Goal: Information Seeking & Learning: Learn about a topic

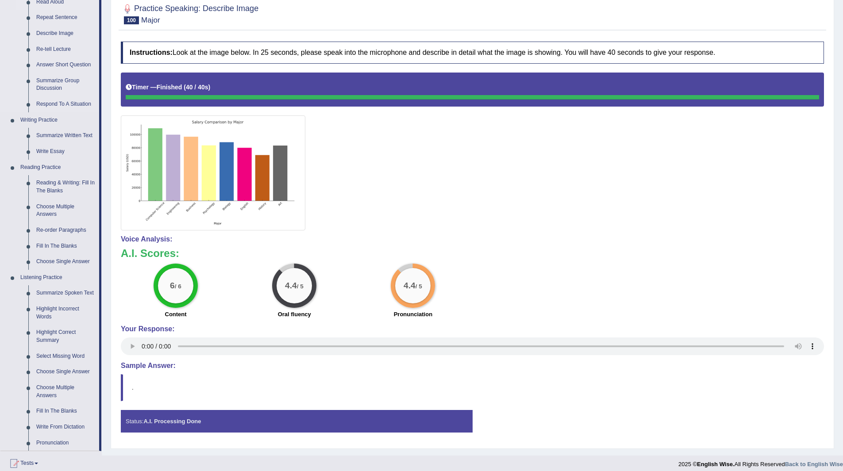
scroll to position [89, 0]
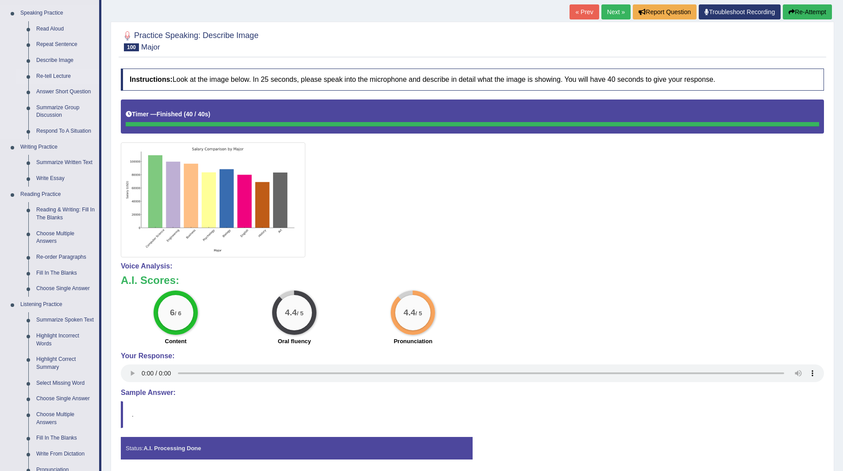
click at [49, 73] on link "Re-tell Lecture" at bounding box center [65, 77] width 67 height 16
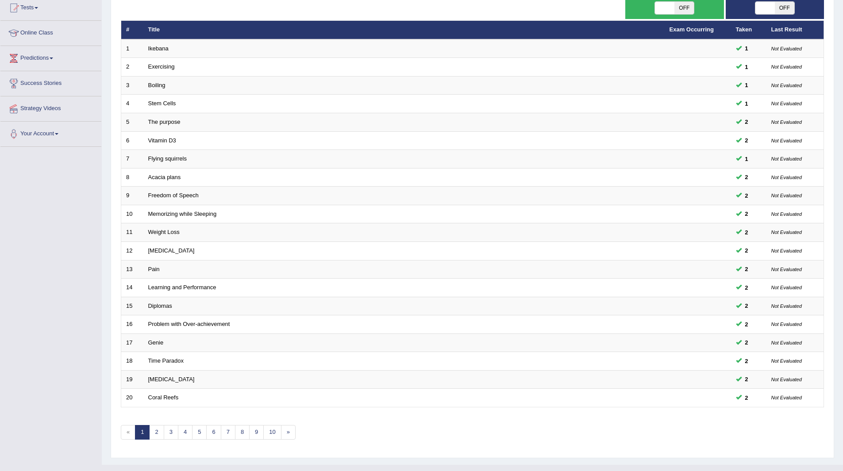
scroll to position [115, 0]
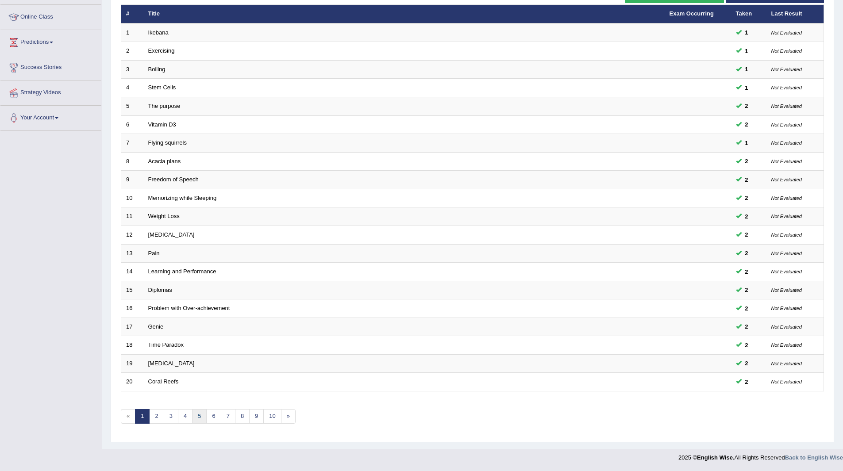
click at [204, 414] on link "5" at bounding box center [199, 417] width 15 height 15
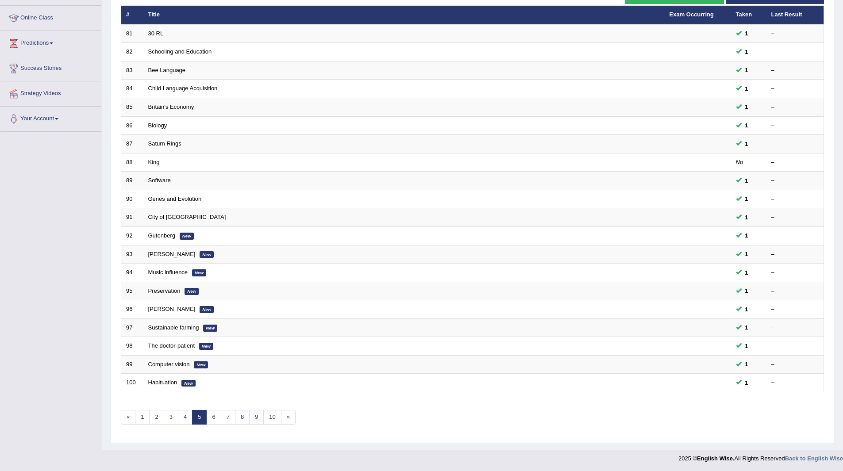
scroll to position [115, 0]
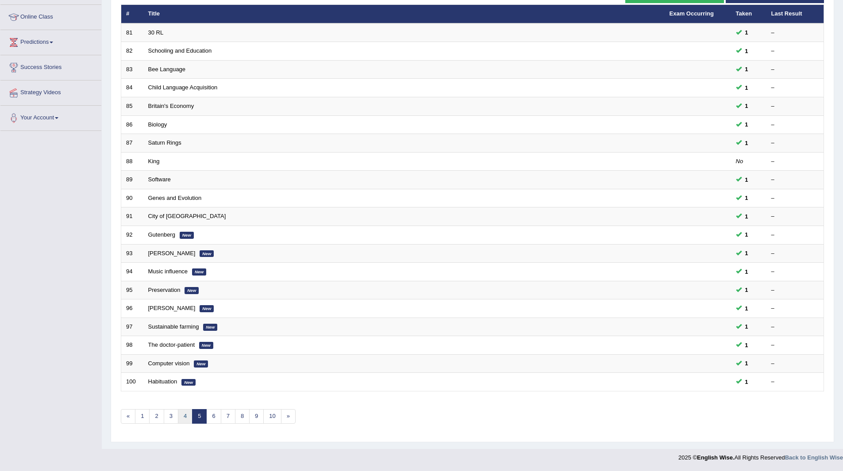
click at [184, 417] on link "4" at bounding box center [185, 417] width 15 height 15
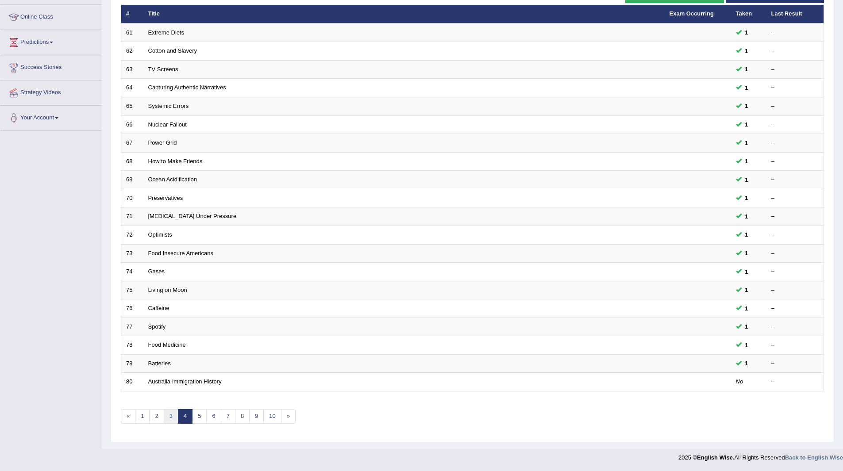
click at [170, 417] on link "3" at bounding box center [171, 417] width 15 height 15
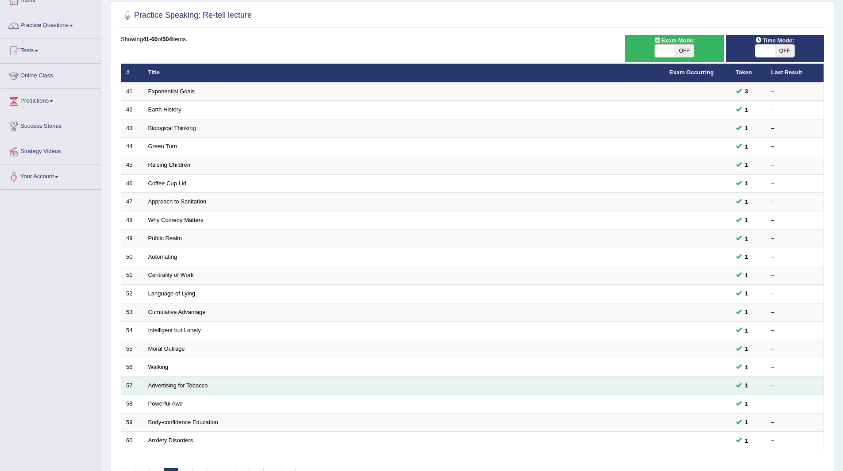
scroll to position [115, 0]
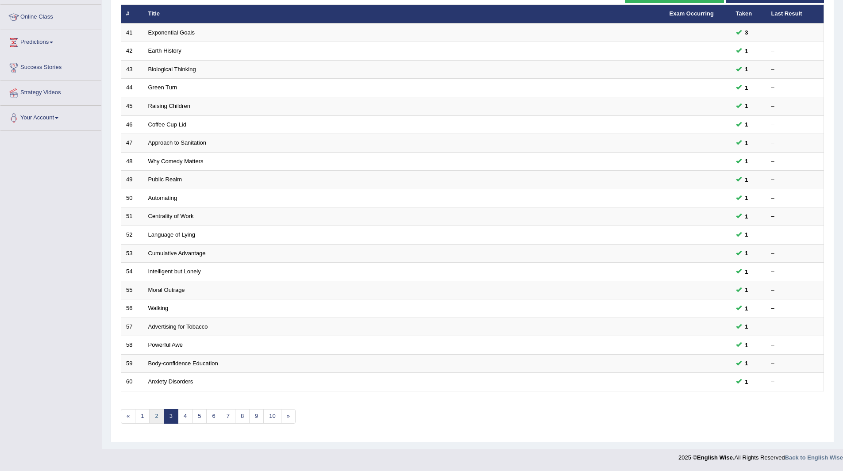
click at [156, 414] on link "2" at bounding box center [156, 417] width 15 height 15
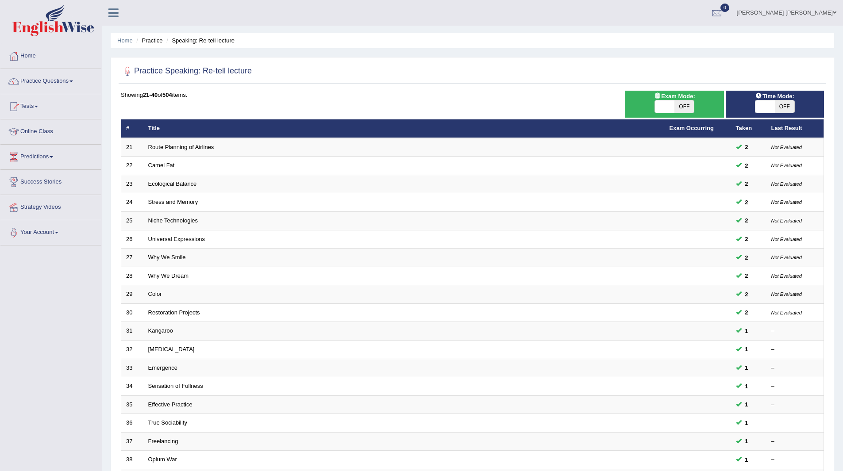
click at [788, 106] on span "OFF" at bounding box center [784, 106] width 19 height 12
checkbox input "true"
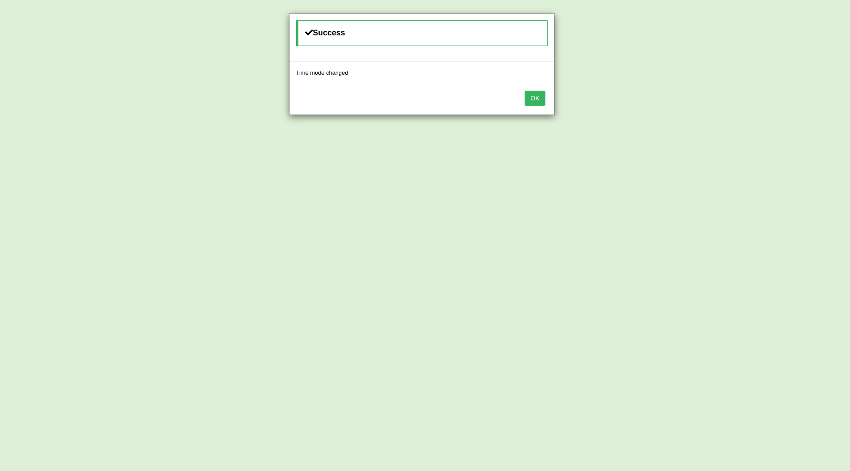
click at [533, 100] on button "OK" at bounding box center [535, 98] width 20 height 15
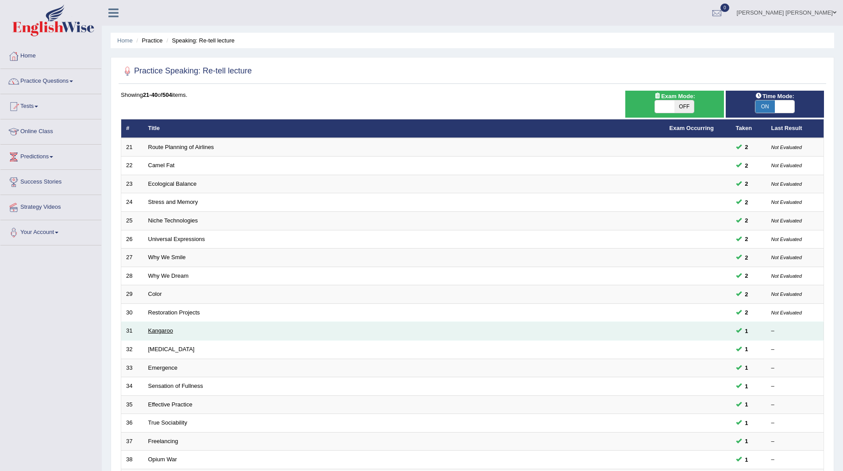
click at [158, 330] on link "Kangaroo" at bounding box center [160, 331] width 25 height 7
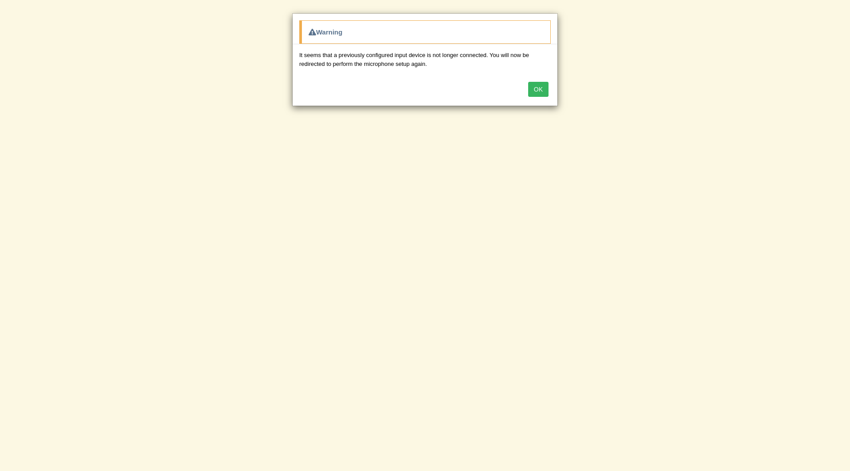
click at [540, 88] on button "OK" at bounding box center [538, 89] width 20 height 15
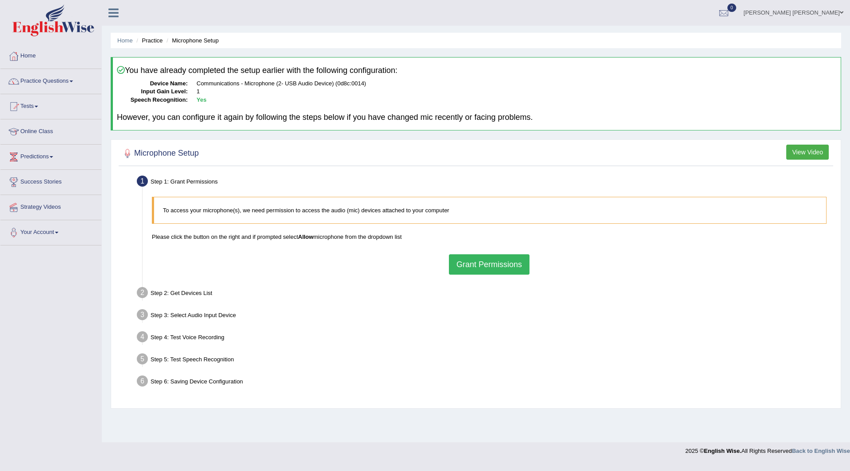
click at [473, 261] on button "Grant Permissions" at bounding box center [489, 265] width 81 height 20
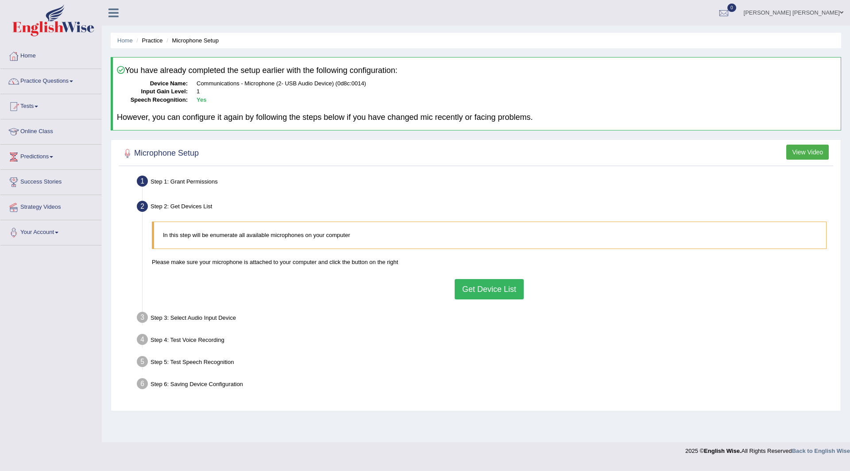
click at [469, 291] on button "Get Device List" at bounding box center [489, 289] width 69 height 20
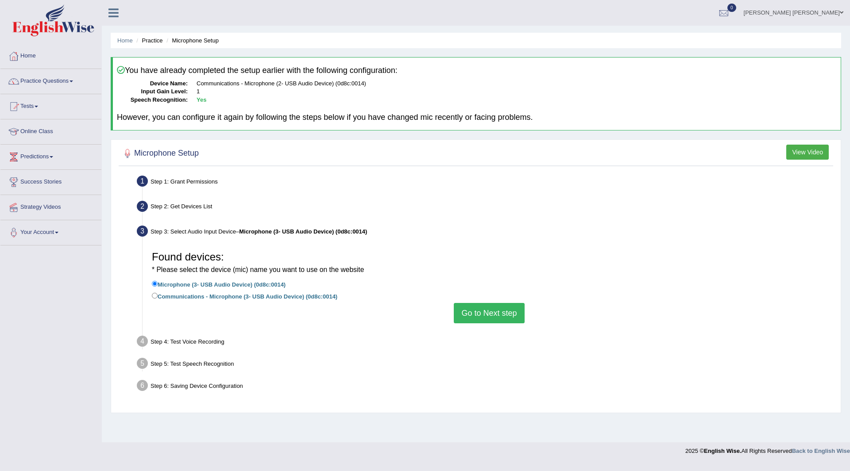
click at [479, 313] on button "Go to Next step" at bounding box center [489, 313] width 70 height 20
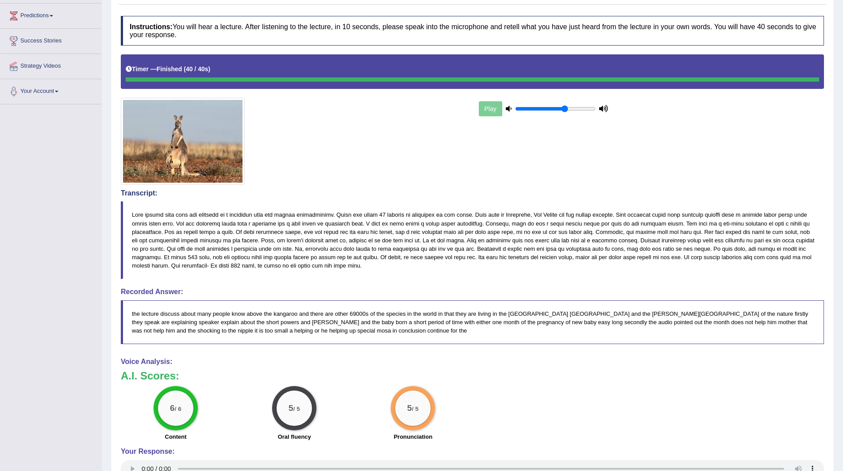
scroll to position [5, 0]
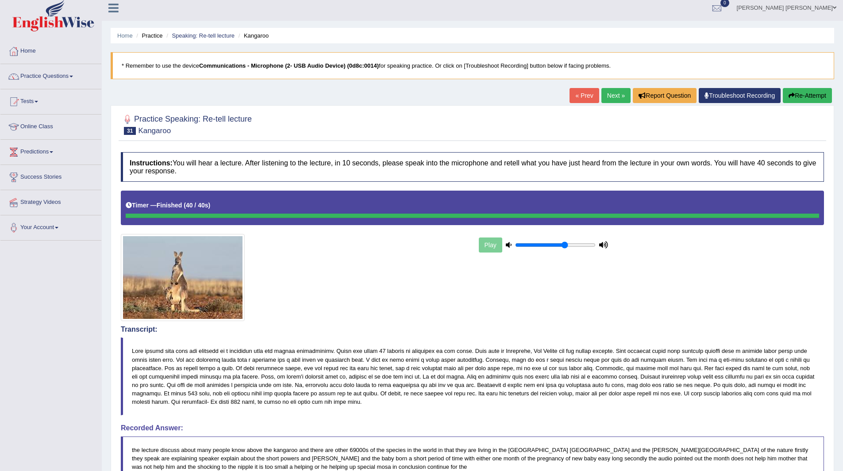
click at [610, 98] on link "Next »" at bounding box center [616, 95] width 29 height 15
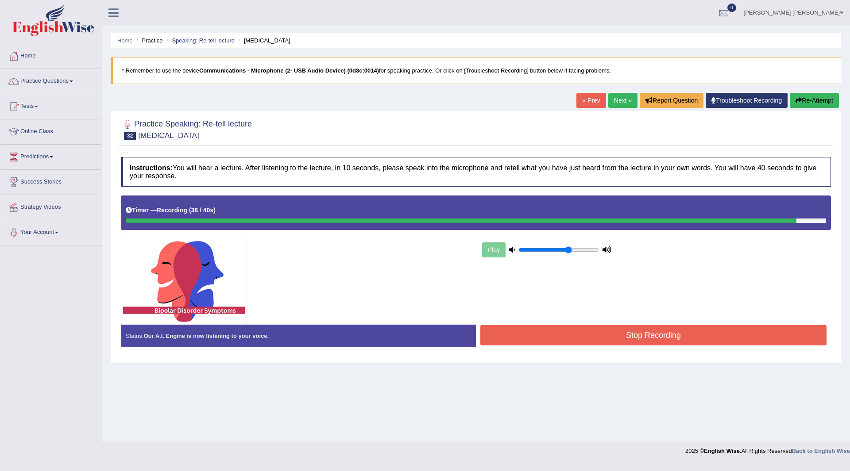
click at [588, 335] on button "Stop Recording" at bounding box center [653, 335] width 346 height 20
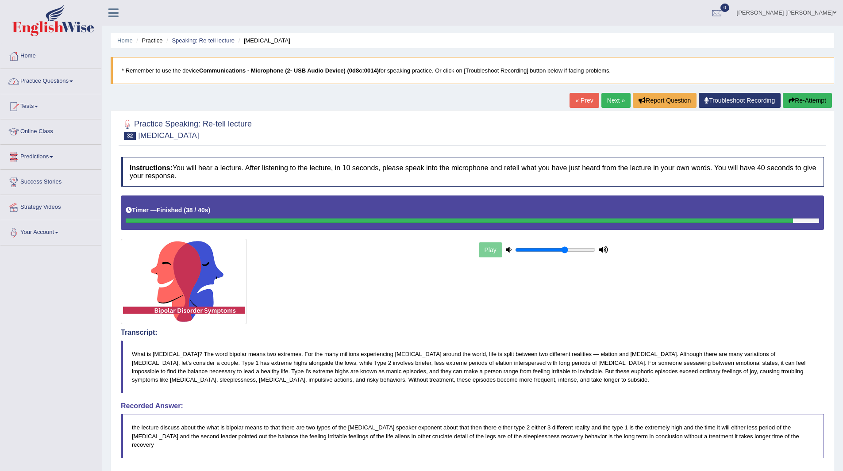
click at [39, 80] on link "Practice Questions" at bounding box center [50, 80] width 101 height 22
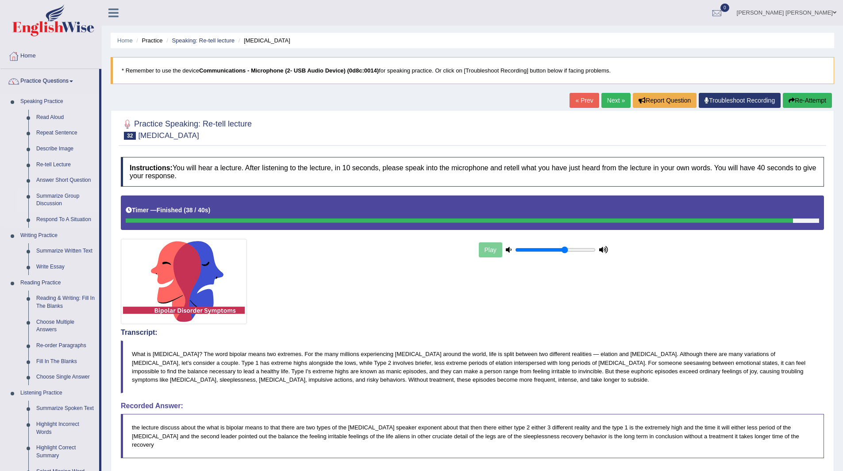
click at [54, 192] on link "Summarize Group Discussion" at bounding box center [65, 200] width 67 height 23
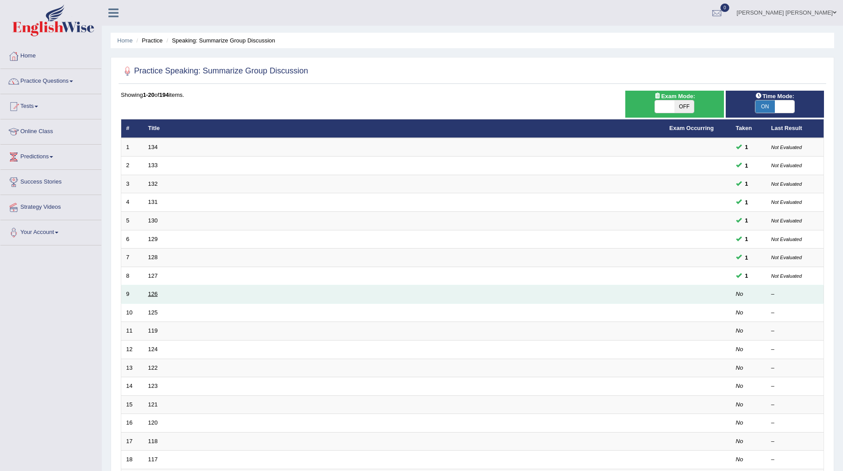
click at [155, 293] on link "126" at bounding box center [153, 294] width 10 height 7
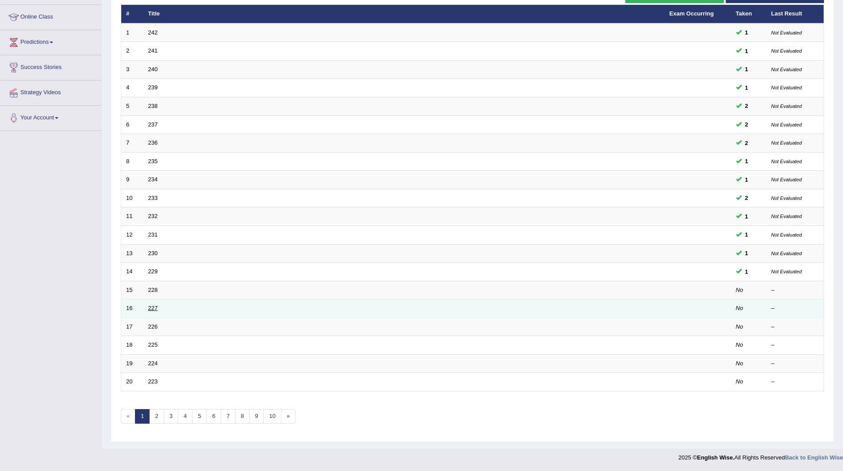
click at [157, 309] on link "227" at bounding box center [153, 308] width 10 height 7
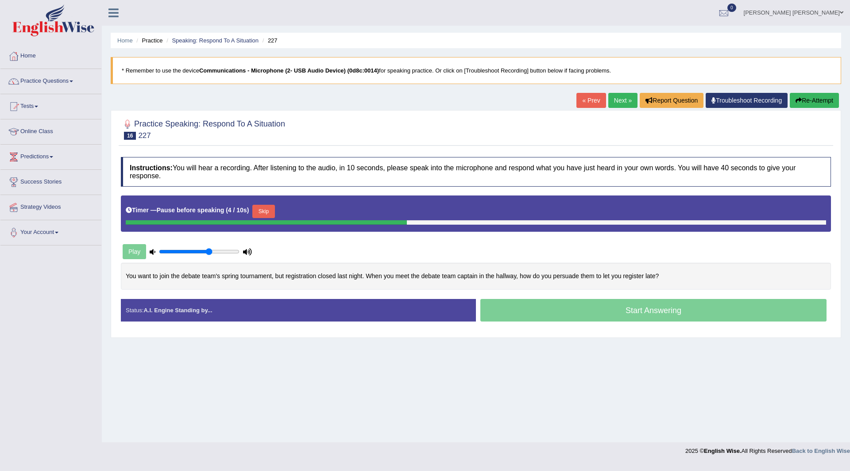
click at [270, 211] on button "Skip" at bounding box center [263, 211] width 22 height 13
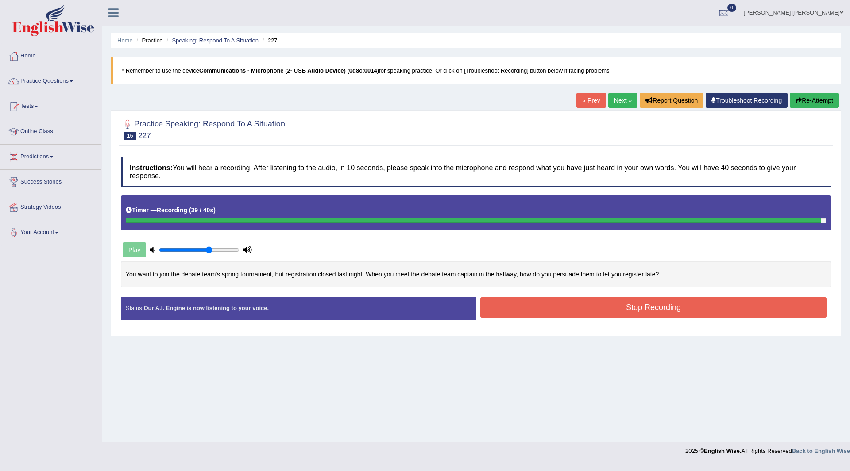
click at [535, 314] on button "Stop Recording" at bounding box center [653, 307] width 346 height 20
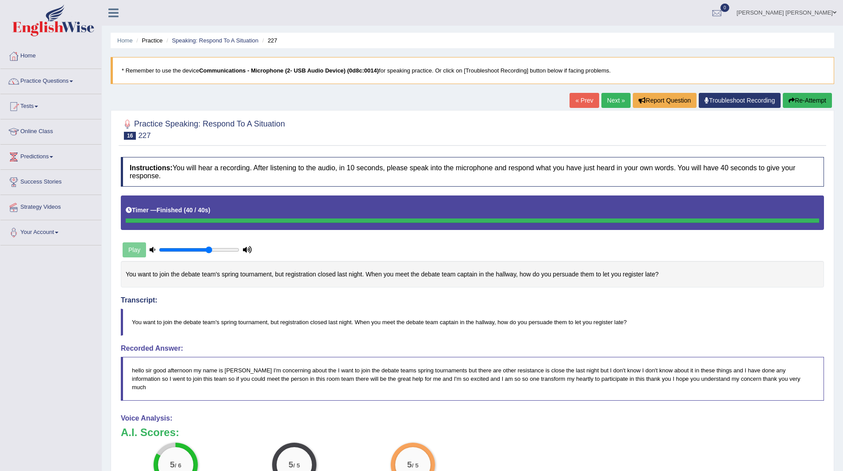
click at [613, 103] on link "Next »" at bounding box center [616, 100] width 29 height 15
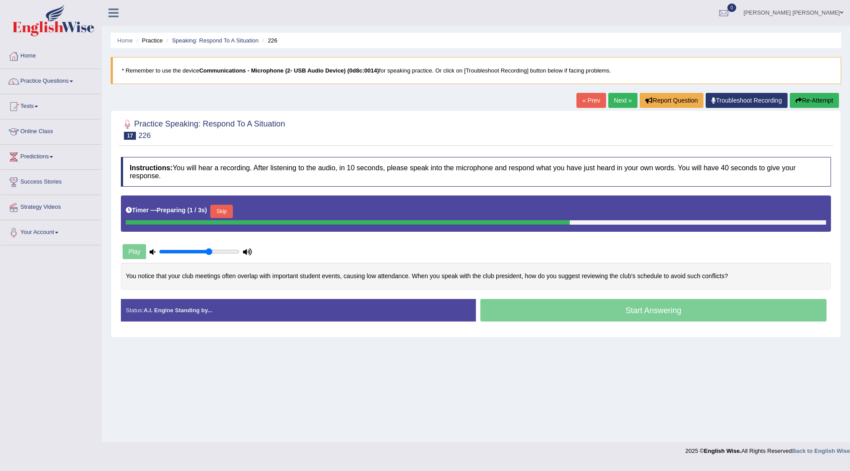
click at [222, 209] on button "Skip" at bounding box center [221, 211] width 22 height 13
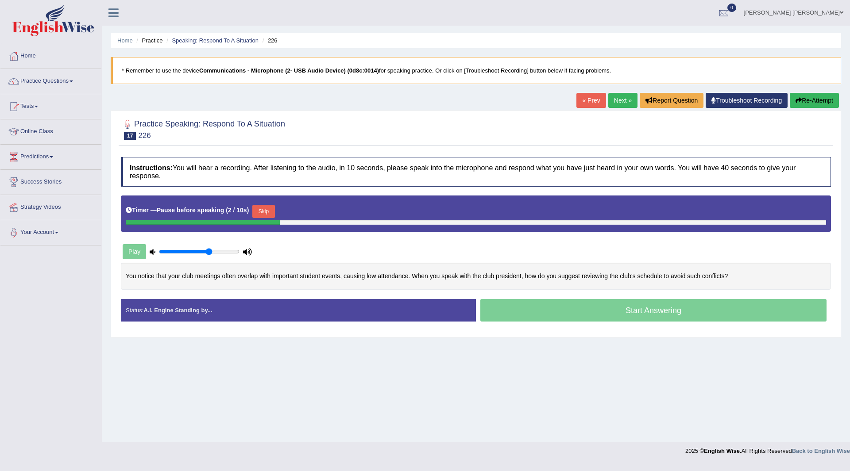
click at [263, 209] on button "Skip" at bounding box center [263, 211] width 22 height 13
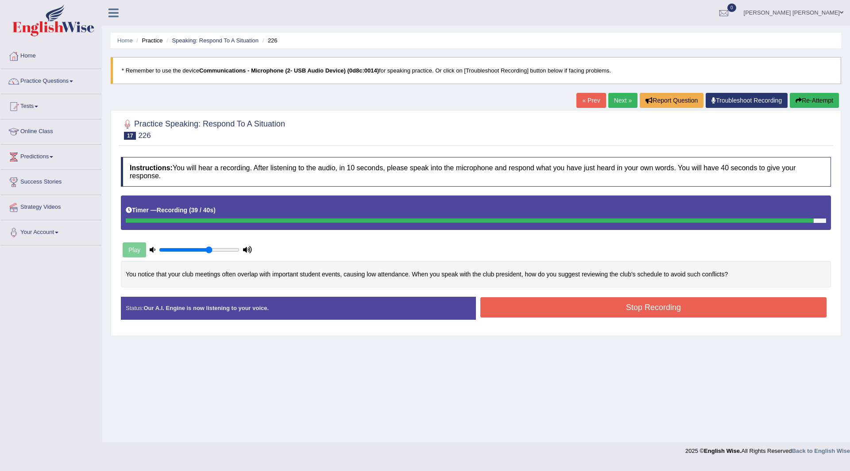
click at [550, 307] on button "Stop Recording" at bounding box center [653, 307] width 346 height 20
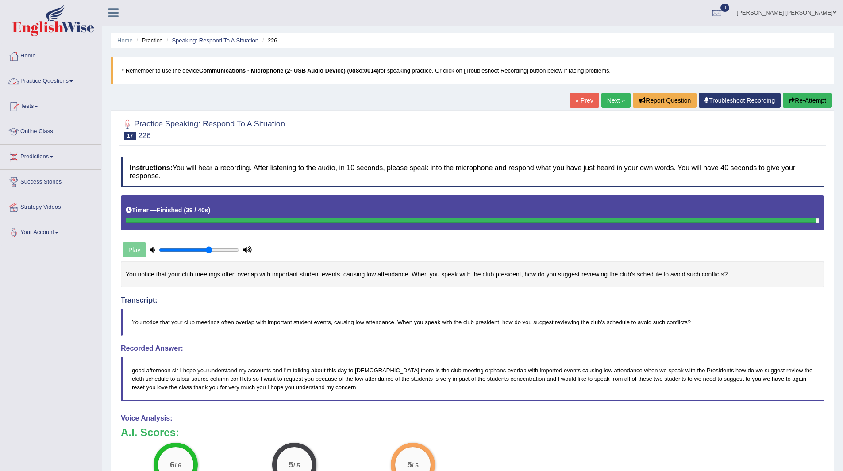
click at [38, 83] on link "Practice Questions" at bounding box center [50, 80] width 101 height 22
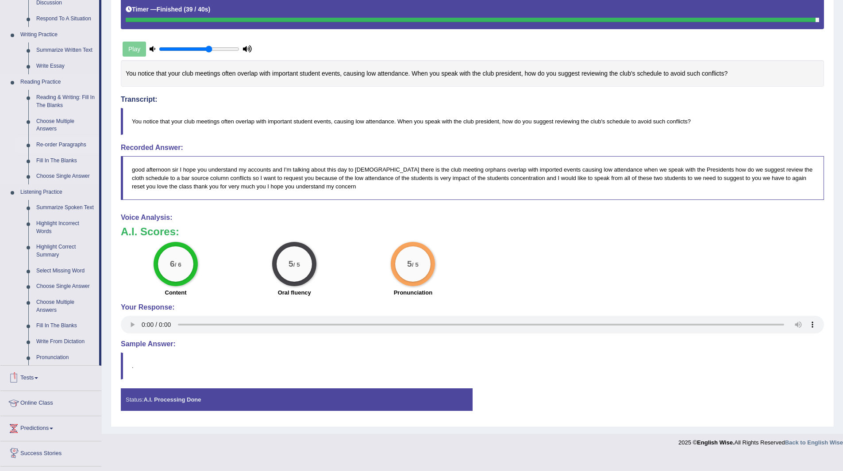
scroll to position [221, 0]
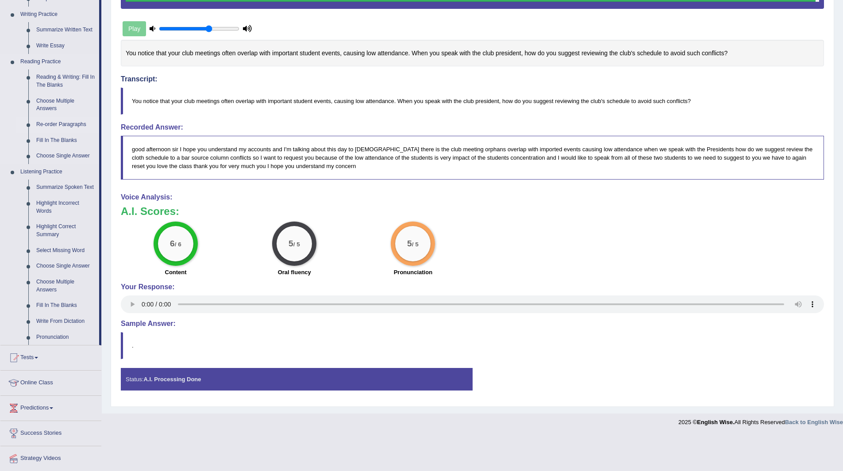
click at [57, 126] on link "Re-order Paragraphs" at bounding box center [65, 125] width 67 height 16
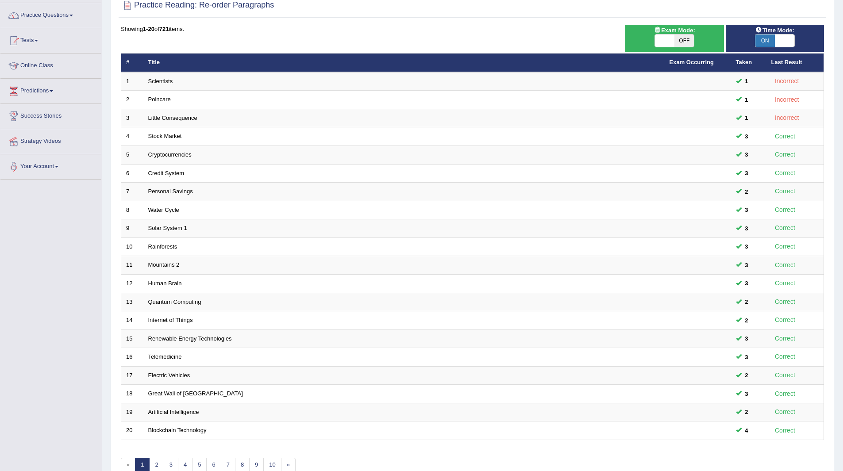
scroll to position [115, 0]
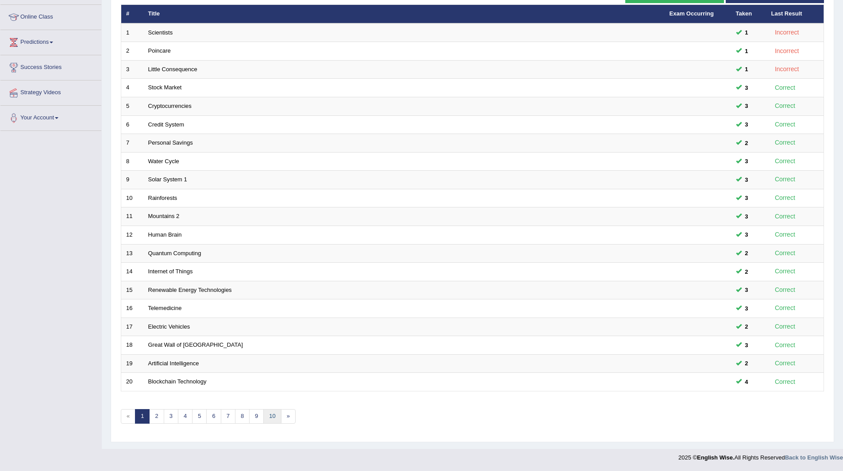
click at [275, 416] on link "10" at bounding box center [272, 417] width 18 height 15
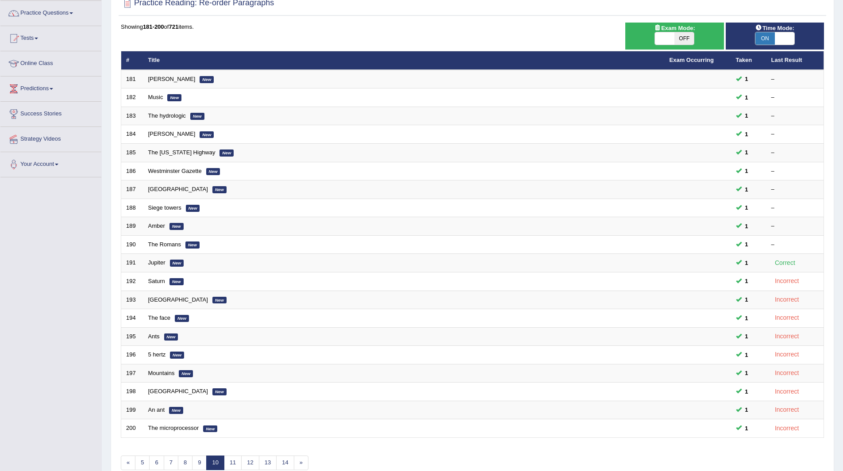
scroll to position [115, 0]
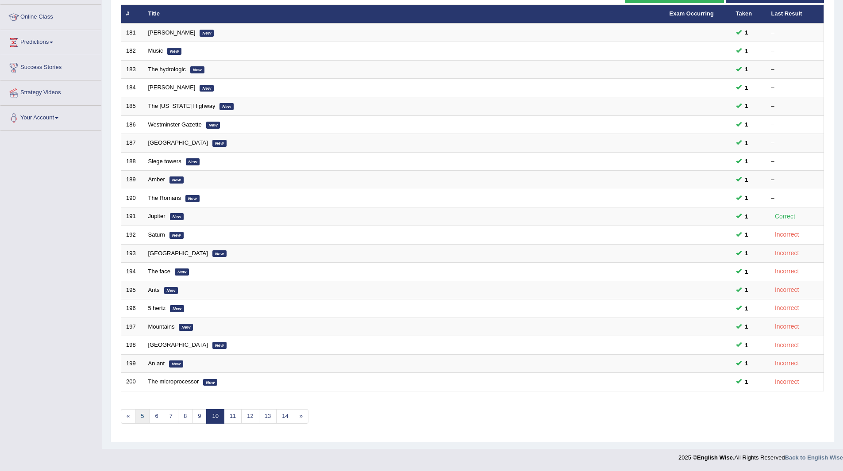
click at [143, 417] on link "5" at bounding box center [142, 417] width 15 height 15
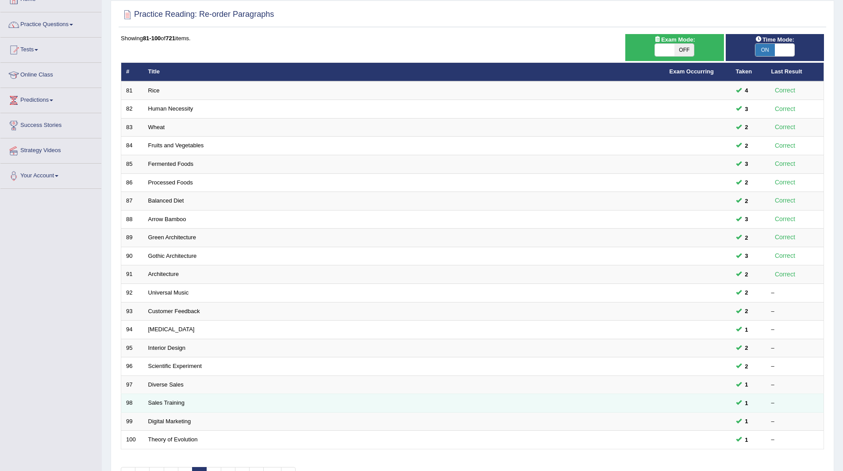
scroll to position [115, 0]
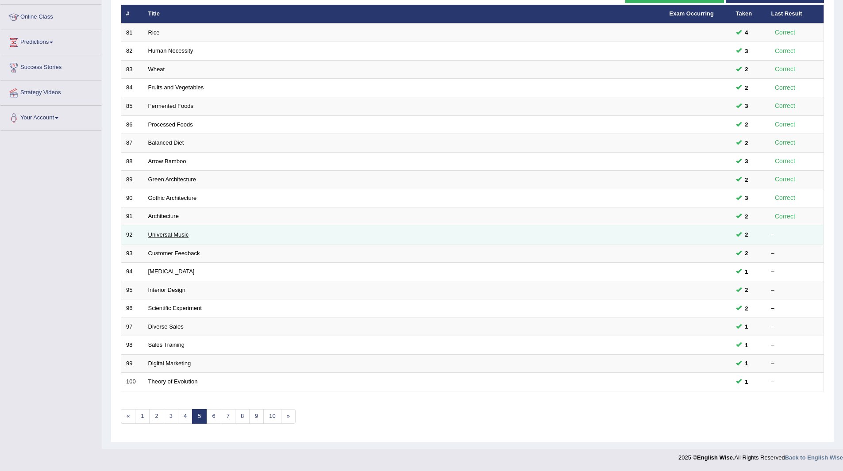
click at [175, 233] on link "Universal Music" at bounding box center [168, 235] width 41 height 7
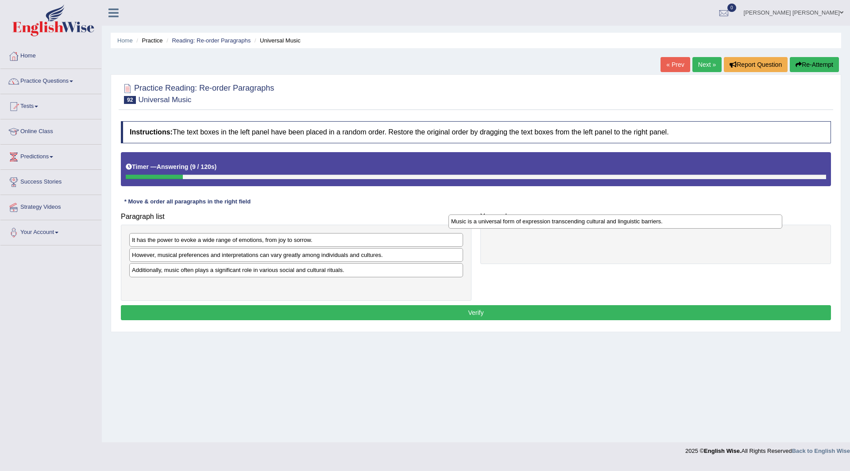
drag, startPoint x: 234, startPoint y: 274, endPoint x: 553, endPoint y: 225, distance: 322.9
click at [553, 225] on div "Music is a universal form of expression transcending cultural and linguistic ba…" at bounding box center [615, 222] width 334 height 14
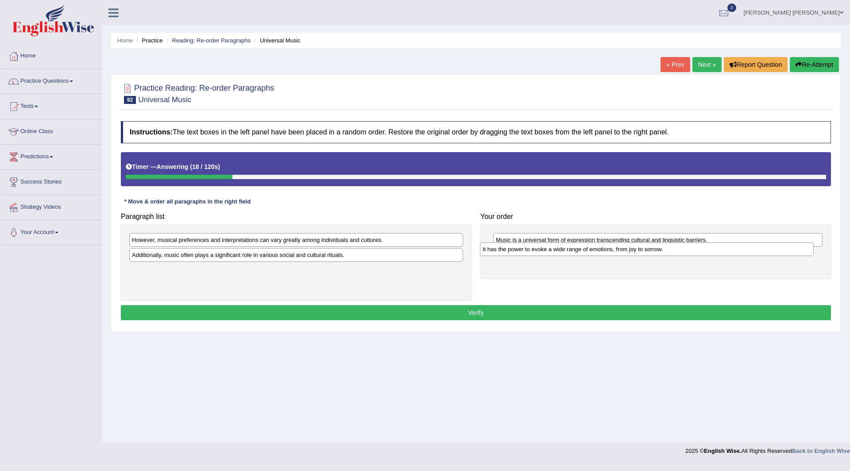
drag, startPoint x: 197, startPoint y: 241, endPoint x: 547, endPoint y: 251, distance: 350.7
click at [547, 251] on div "It has the power to evoke a wide range of emotions, from joy to sorrow." at bounding box center [647, 250] width 334 height 14
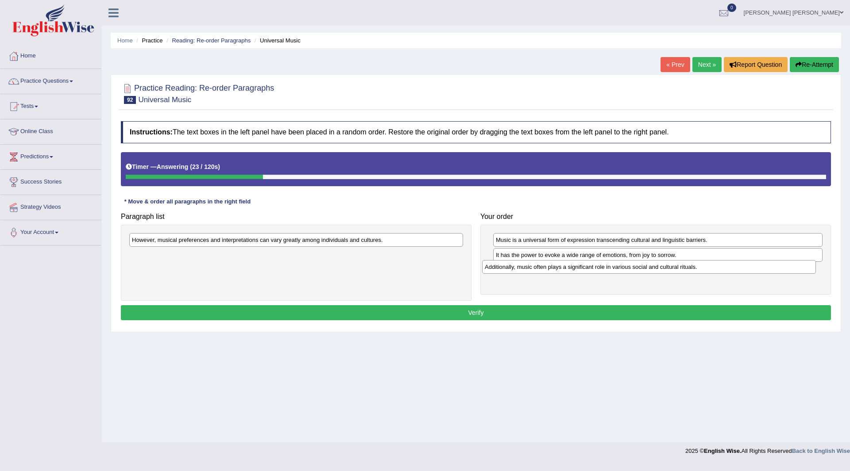
drag, startPoint x: 193, startPoint y: 259, endPoint x: 546, endPoint y: 270, distance: 353.0
click at [546, 270] on div "Additionally, music often plays a significant role in various social and cultur…" at bounding box center [649, 267] width 334 height 14
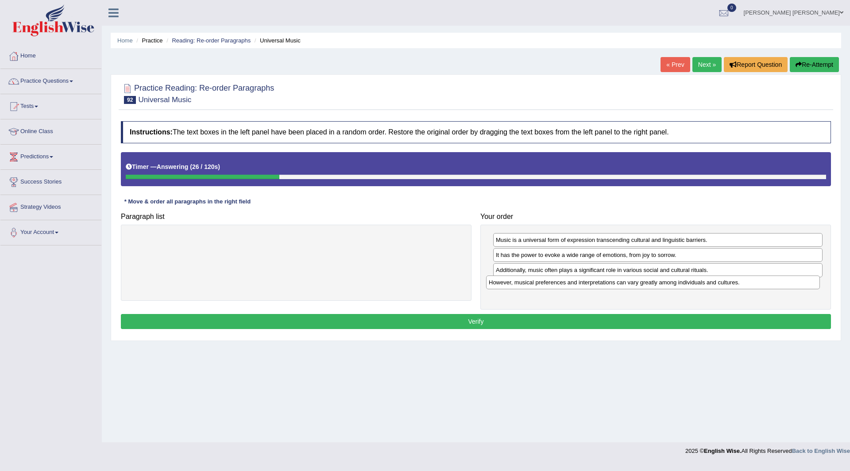
drag, startPoint x: 213, startPoint y: 241, endPoint x: 570, endPoint y: 283, distance: 359.7
click at [570, 283] on div "However, musical preferences and interpretations can vary greatly among individ…" at bounding box center [653, 283] width 334 height 14
click at [429, 319] on button "Verify" at bounding box center [476, 321] width 710 height 15
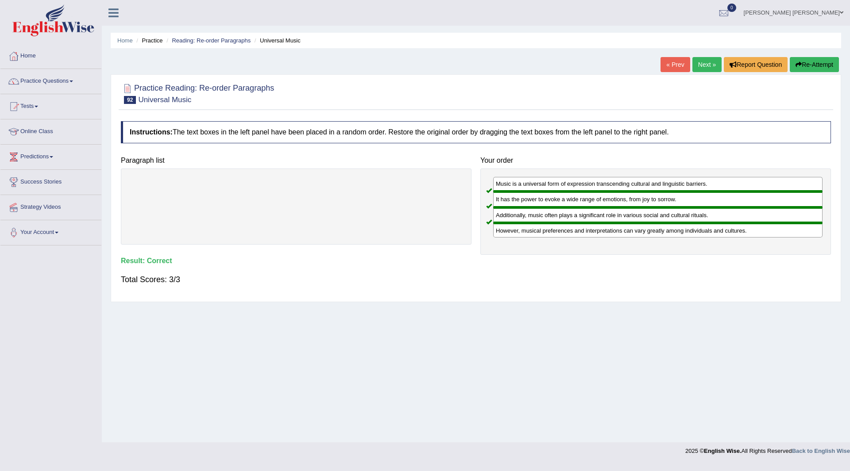
click at [701, 65] on link "Next »" at bounding box center [706, 64] width 29 height 15
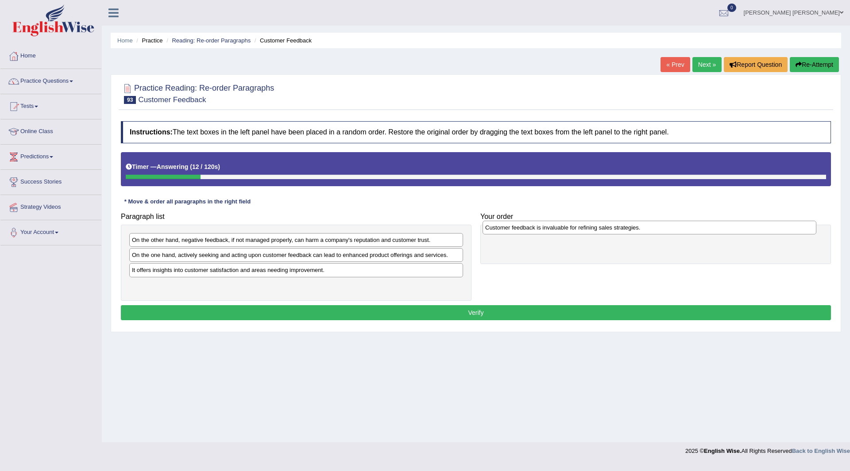
drag, startPoint x: 163, startPoint y: 242, endPoint x: 516, endPoint y: 229, distance: 353.5
click at [516, 229] on div "Customer feedback is invaluable for refining sales strategies." at bounding box center [650, 228] width 334 height 14
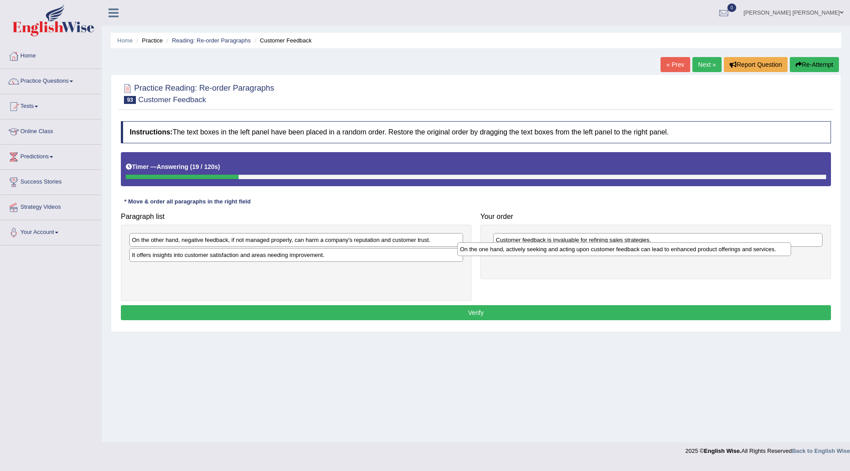
drag, startPoint x: 168, startPoint y: 260, endPoint x: 490, endPoint y: 254, distance: 321.9
click at [497, 254] on div "On the one hand, actively seeking and acting upon customer feedback can lead to…" at bounding box center [624, 250] width 334 height 14
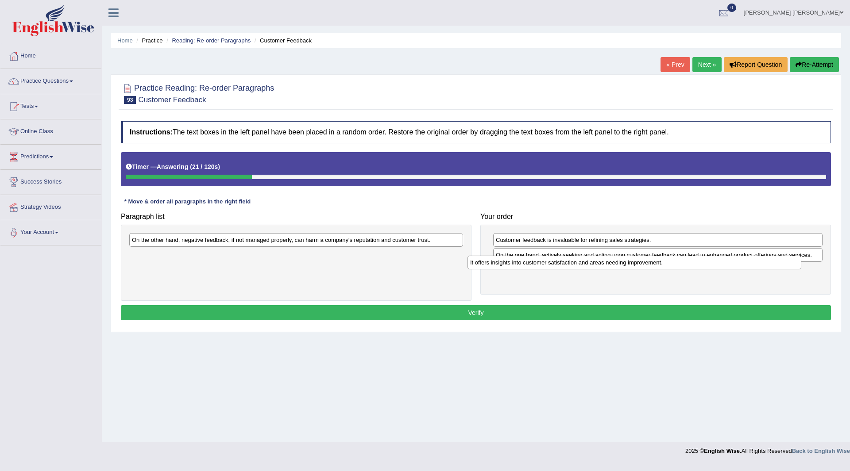
drag, startPoint x: 182, startPoint y: 254, endPoint x: 520, endPoint y: 262, distance: 338.3
click at [520, 262] on div "It offers insights into customer satisfaction and areas needing improvement." at bounding box center [634, 263] width 334 height 14
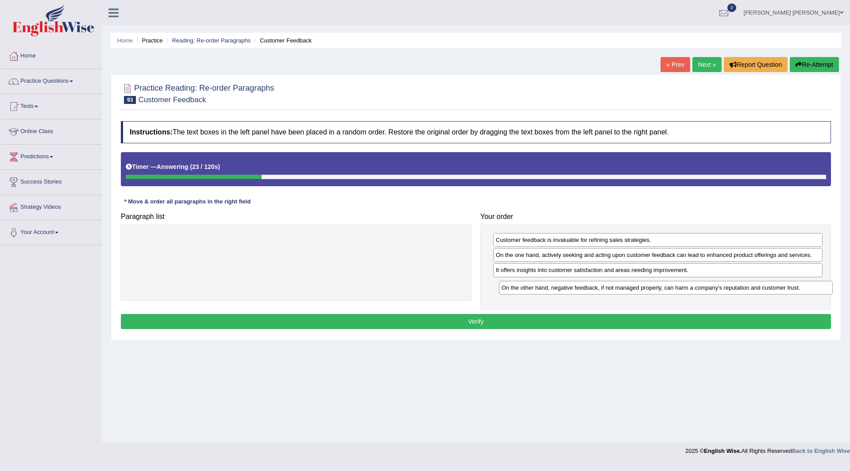
drag, startPoint x: 131, startPoint y: 239, endPoint x: 497, endPoint y: 282, distance: 369.1
click at [499, 282] on div "On the other hand, negative feedback, if not managed properly, can harm a compa…" at bounding box center [666, 288] width 334 height 14
click at [420, 318] on button "Verify" at bounding box center [476, 321] width 710 height 15
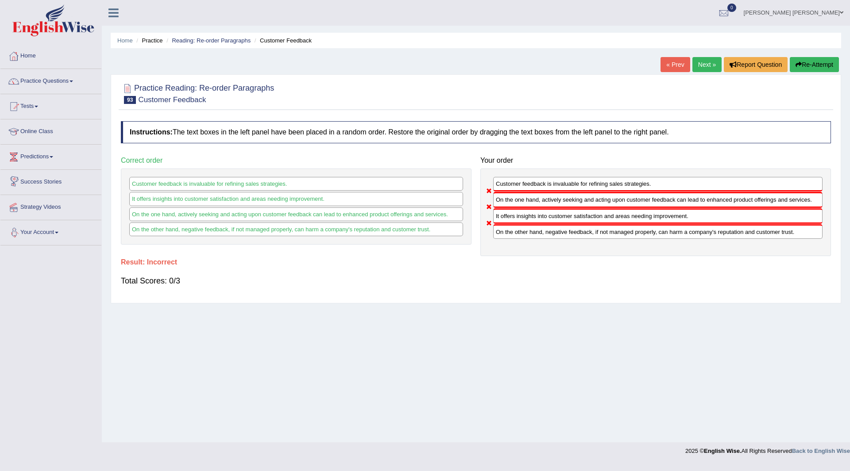
click at [802, 62] on button "Re-Attempt" at bounding box center [814, 64] width 49 height 15
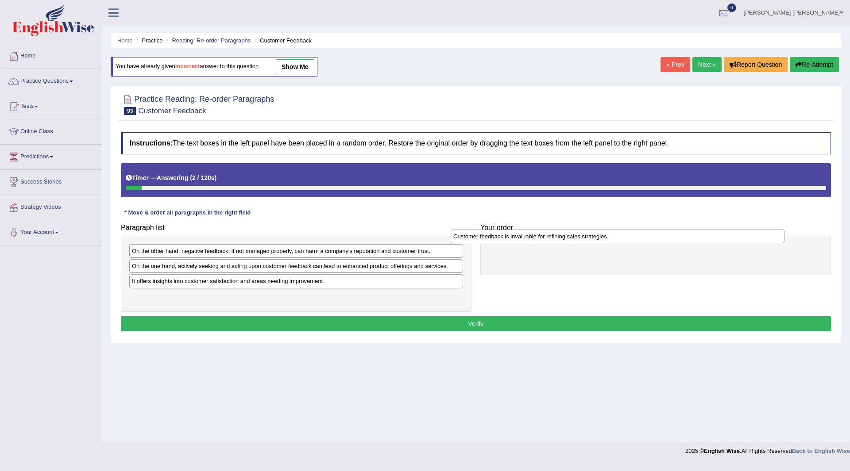
drag, startPoint x: 172, startPoint y: 256, endPoint x: 493, endPoint y: 242, distance: 321.7
click at [493, 242] on div "Customer feedback is invaluable for refining sales strategies." at bounding box center [618, 237] width 334 height 14
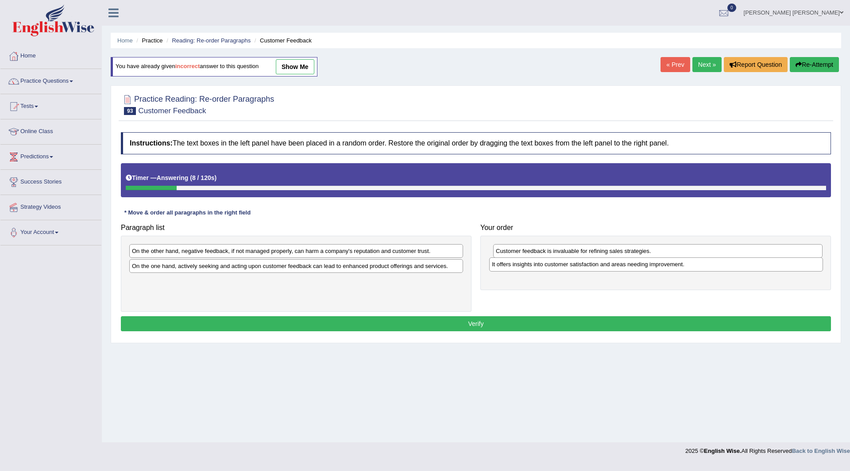
drag, startPoint x: 188, startPoint y: 287, endPoint x: 548, endPoint y: 270, distance: 360.3
click at [548, 270] on div "It offers insights into customer satisfaction and areas needing improvement." at bounding box center [656, 265] width 334 height 14
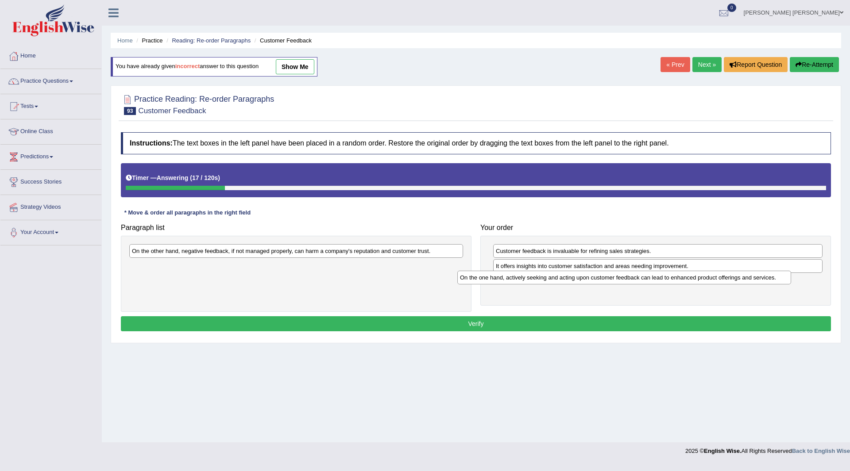
drag, startPoint x: 187, startPoint y: 270, endPoint x: 515, endPoint y: 282, distance: 328.2
click at [515, 282] on div "On the one hand, actively seeking and acting upon customer feedback can lead to…" at bounding box center [624, 278] width 334 height 14
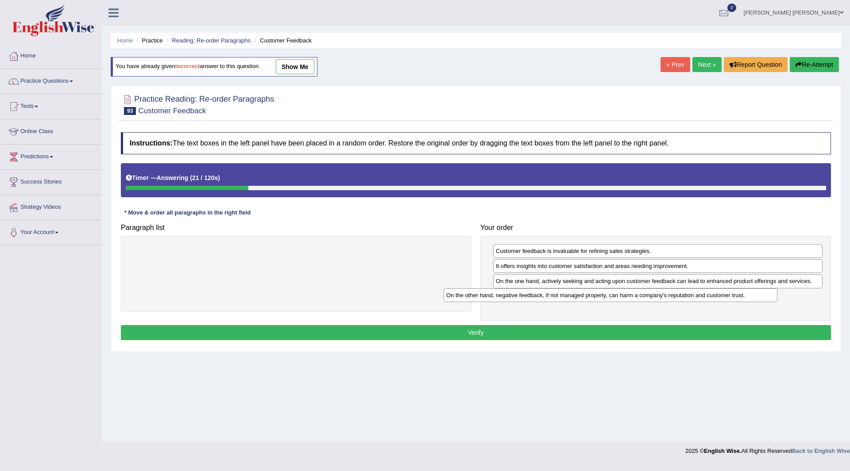
drag, startPoint x: 193, startPoint y: 251, endPoint x: 508, endPoint y: 295, distance: 317.4
click at [508, 295] on div "On the other hand, negative feedback, if not managed properly, can harm a compa…" at bounding box center [611, 296] width 334 height 14
click at [429, 335] on button "Verify" at bounding box center [476, 332] width 710 height 15
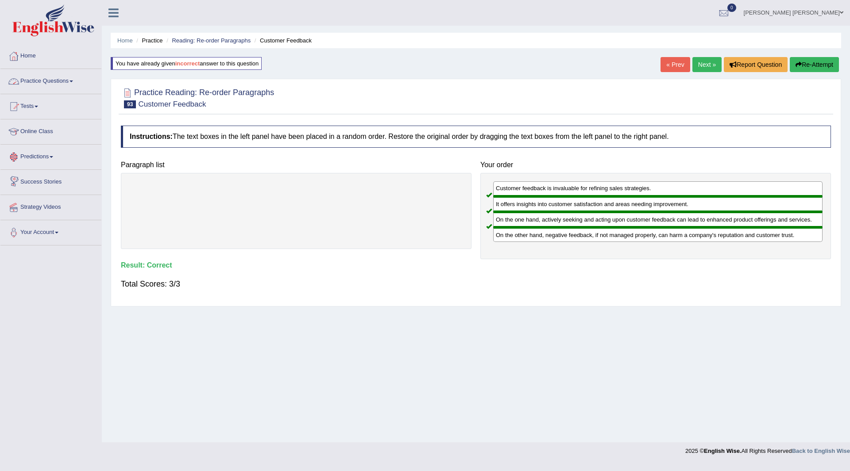
click at [707, 63] on link "Next »" at bounding box center [706, 64] width 29 height 15
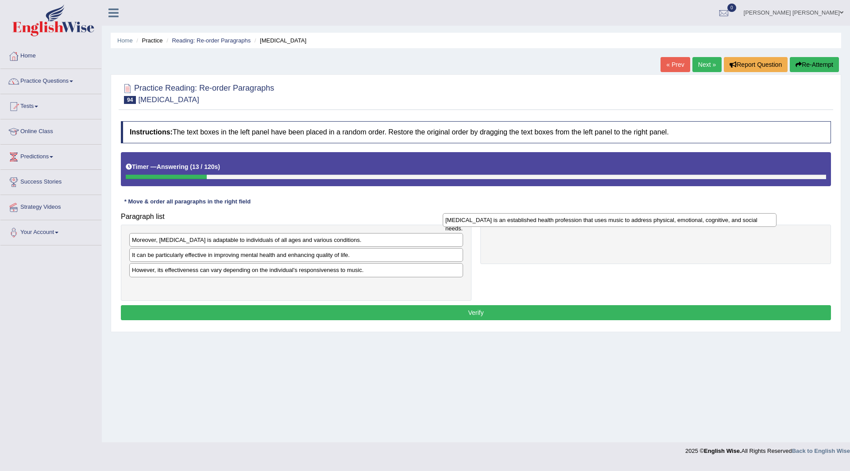
drag, startPoint x: 228, startPoint y: 281, endPoint x: 523, endPoint y: 220, distance: 301.0
click at [523, 220] on div "[MEDICAL_DATA] is an established health profession that uses music to address p…" at bounding box center [610, 220] width 334 height 14
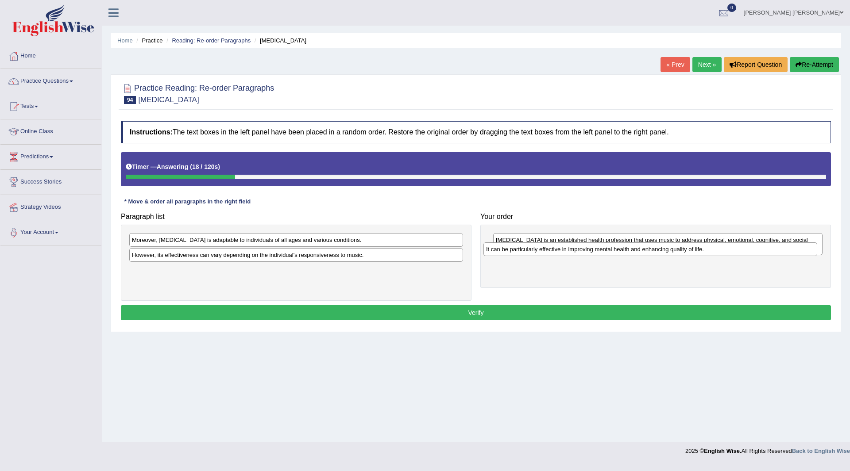
drag, startPoint x: 155, startPoint y: 260, endPoint x: 509, endPoint y: 255, distance: 354.2
click at [509, 255] on div "It can be particularly effective in improving mental health and enhancing quali…" at bounding box center [650, 250] width 334 height 14
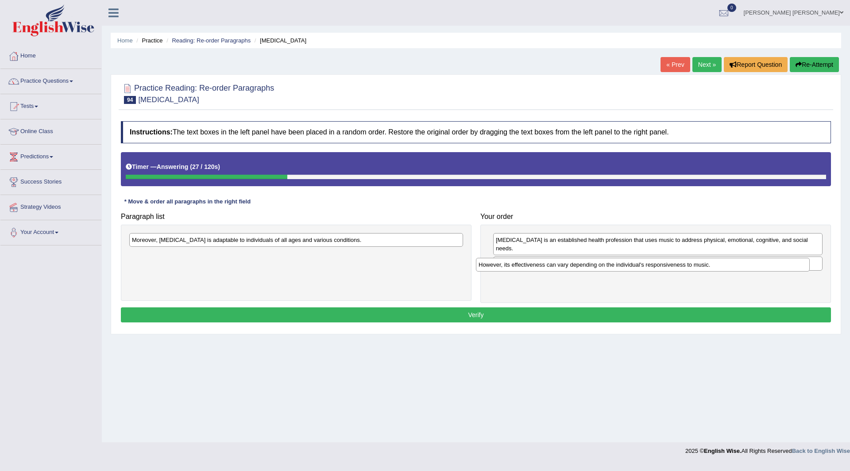
drag, startPoint x: 178, startPoint y: 257, endPoint x: 525, endPoint y: 267, distance: 346.8
click at [525, 267] on div "However, its effectiveness can vary depending on the individual's responsivenes…" at bounding box center [643, 265] width 334 height 14
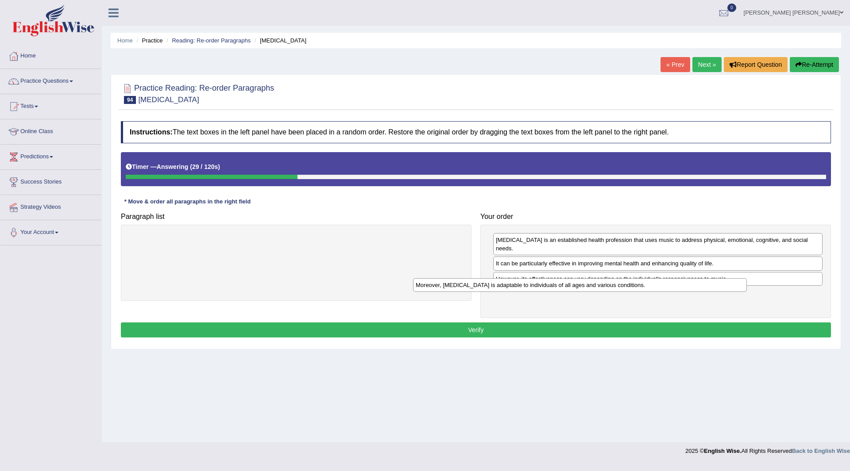
drag, startPoint x: 200, startPoint y: 239, endPoint x: 484, endPoint y: 284, distance: 287.3
click at [484, 284] on div "Moreover, [MEDICAL_DATA] is adaptable to individuals of all ages and various co…" at bounding box center [580, 285] width 334 height 14
click at [345, 324] on button "Verify" at bounding box center [476, 330] width 710 height 15
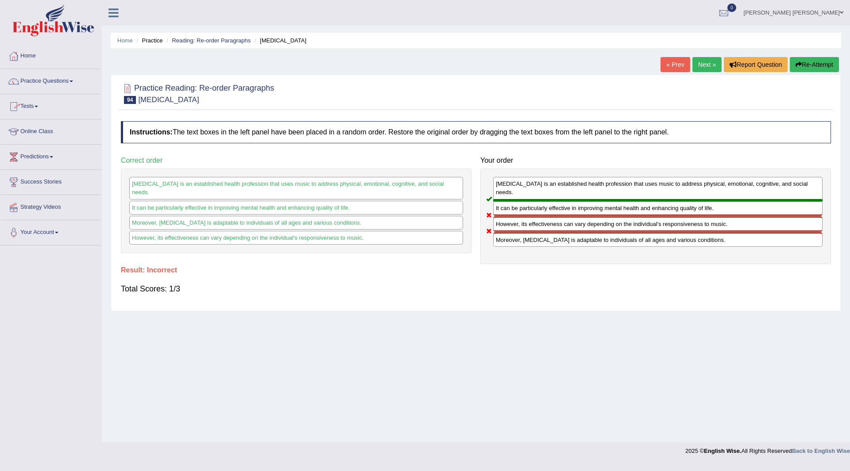
click at [806, 59] on button "Re-Attempt" at bounding box center [814, 64] width 49 height 15
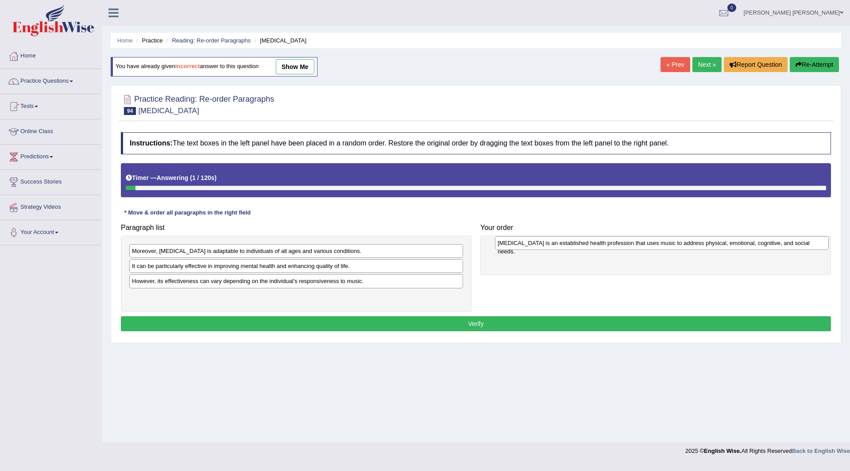
drag, startPoint x: 202, startPoint y: 300, endPoint x: 561, endPoint y: 247, distance: 363.4
click at [561, 247] on div "Music therapy is an established health profession that uses music to address ph…" at bounding box center [662, 243] width 334 height 14
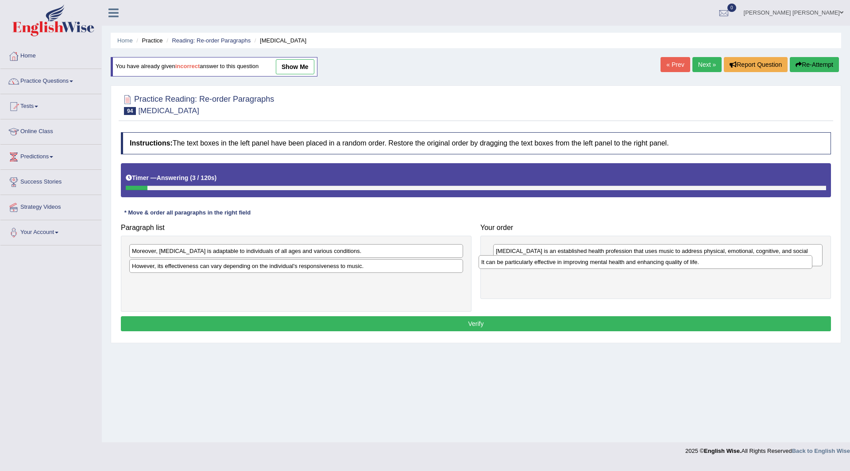
drag, startPoint x: 185, startPoint y: 272, endPoint x: 534, endPoint y: 268, distance: 349.3
click at [534, 268] on div "It can be particularly effective in improving mental health and enhancing quali…" at bounding box center [646, 262] width 334 height 14
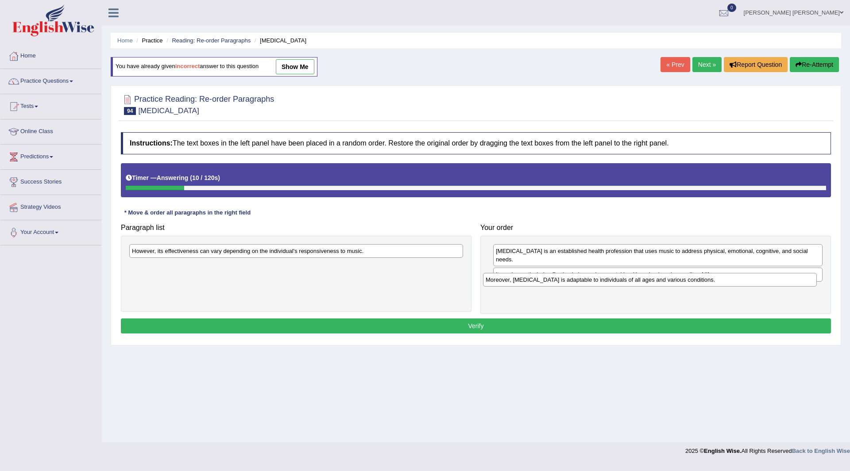
drag, startPoint x: 171, startPoint y: 250, endPoint x: 525, endPoint y: 279, distance: 354.9
click at [525, 279] on div "Moreover, music therapy is adaptable to individuals of all ages and various con…" at bounding box center [650, 280] width 334 height 14
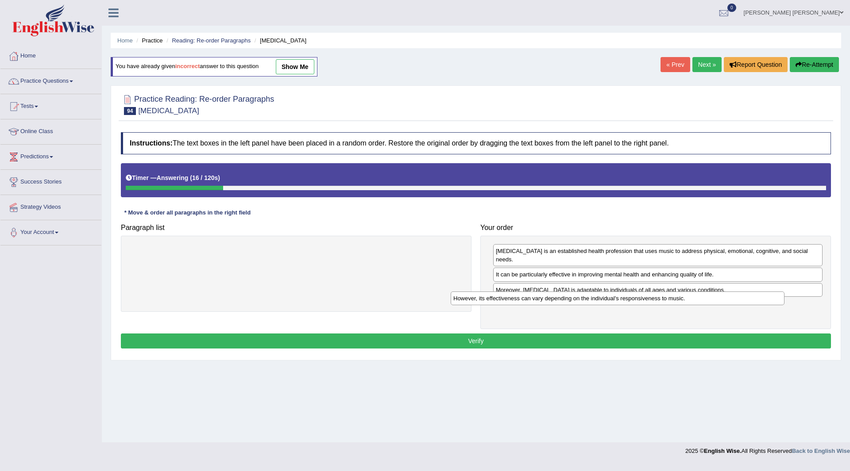
drag, startPoint x: 274, startPoint y: 253, endPoint x: 595, endPoint y: 300, distance: 324.9
click at [595, 300] on div "However, its effectiveness can vary depending on the individual's responsivenes…" at bounding box center [618, 299] width 334 height 14
click at [316, 334] on button "Verify" at bounding box center [476, 341] width 710 height 15
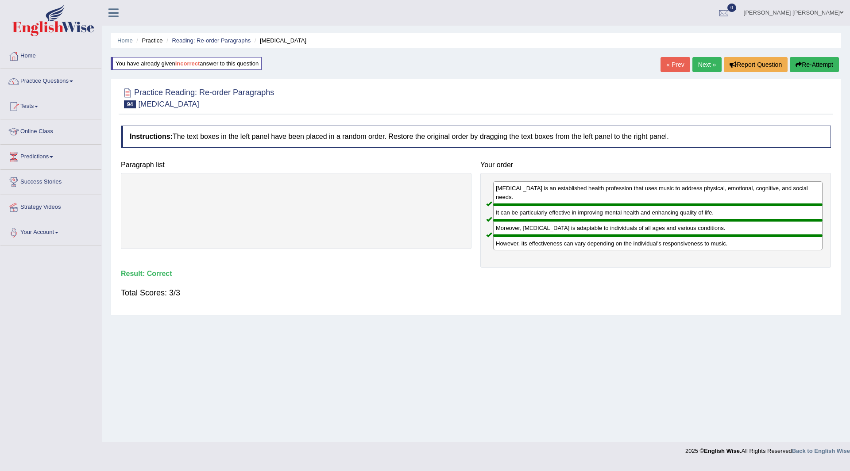
click at [703, 62] on link "Next »" at bounding box center [706, 64] width 29 height 15
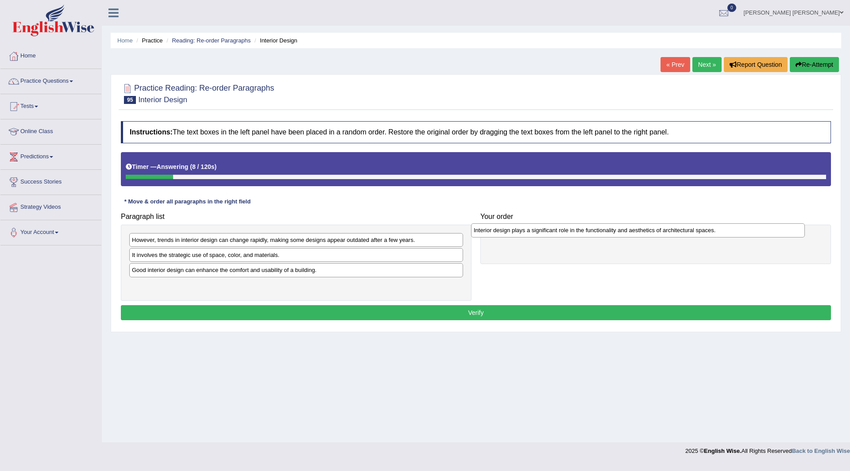
drag, startPoint x: 317, startPoint y: 277, endPoint x: 601, endPoint y: 237, distance: 286.6
click at [601, 237] on div "Interior design plays a significant role in the functionality and aesthetics of…" at bounding box center [638, 231] width 334 height 14
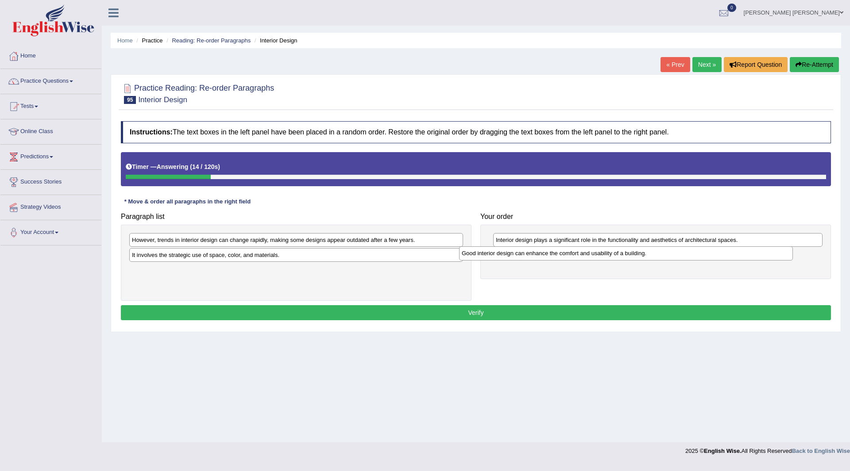
drag, startPoint x: 183, startPoint y: 276, endPoint x: 513, endPoint y: 259, distance: 330.2
click at [513, 259] on div "Good interior design can enhance the comfort and usability of a building." at bounding box center [626, 254] width 334 height 14
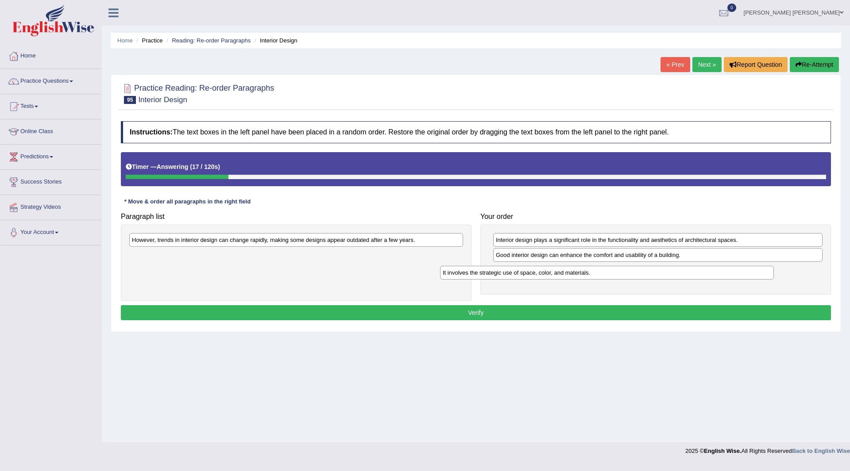
drag, startPoint x: 159, startPoint y: 252, endPoint x: 470, endPoint y: 270, distance: 311.3
click at [470, 270] on div "It involves the strategic use of space, color, and materials." at bounding box center [607, 273] width 334 height 14
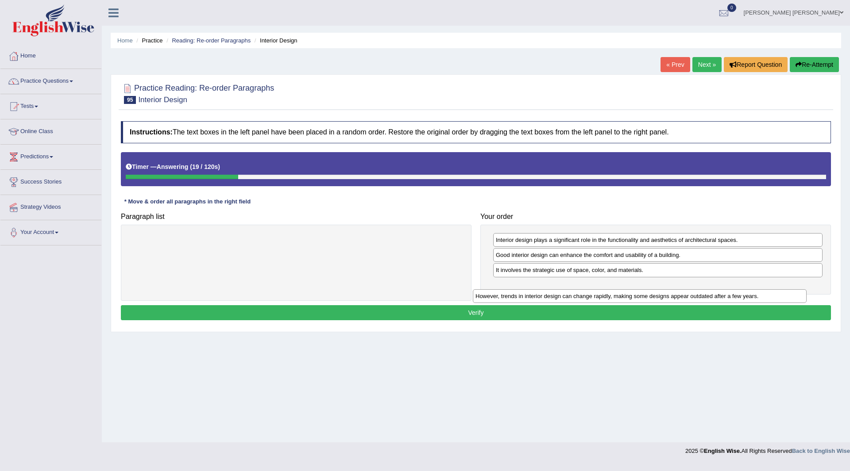
drag, startPoint x: 176, startPoint y: 236, endPoint x: 525, endPoint y: 283, distance: 352.5
click at [525, 290] on div "However, trends in interior design can change rapidly, making some designs appe…" at bounding box center [640, 297] width 334 height 14
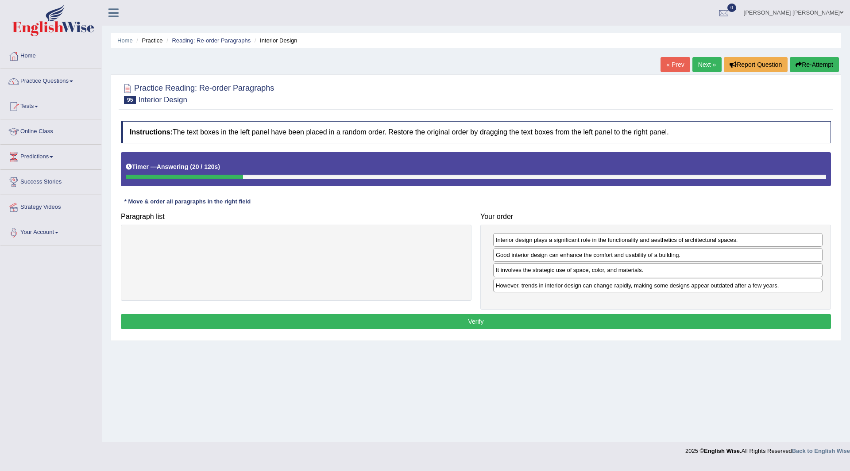
click at [340, 323] on button "Verify" at bounding box center [476, 321] width 710 height 15
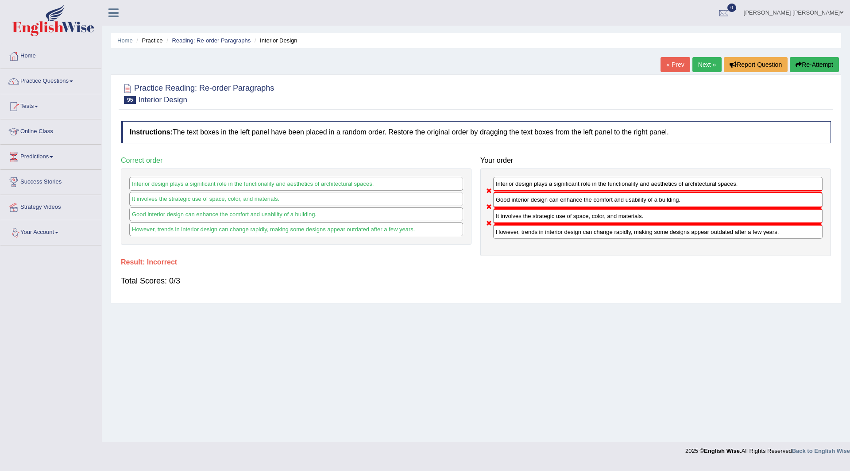
click at [819, 65] on button "Re-Attempt" at bounding box center [814, 64] width 49 height 15
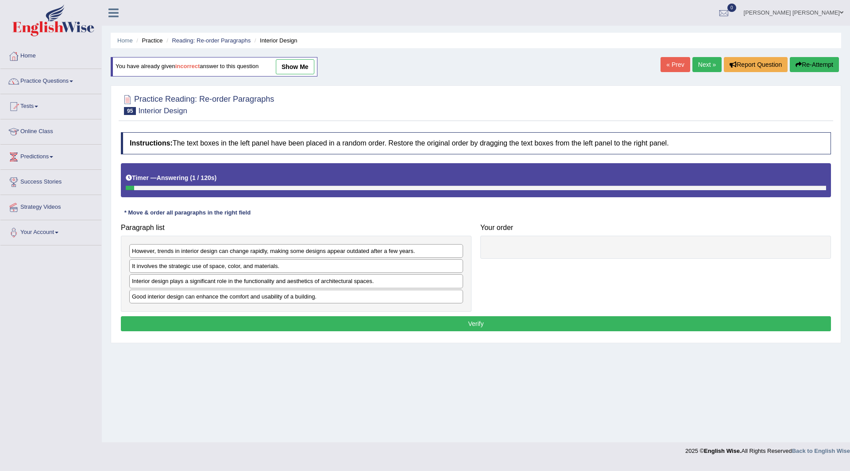
drag, startPoint x: 178, startPoint y: 288, endPoint x: 517, endPoint y: 277, distance: 338.9
click at [517, 277] on div "Paragraph list However, trends in interior design can change rapidly, making so…" at bounding box center [475, 266] width 719 height 93
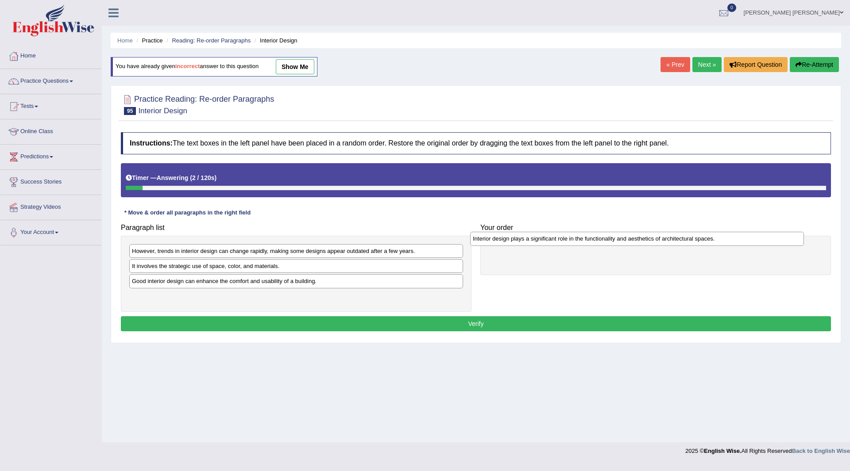
drag, startPoint x: 225, startPoint y: 284, endPoint x: 564, endPoint y: 242, distance: 341.3
click at [564, 242] on div "Interior design plays a significant role in the functionality and aesthetics of…" at bounding box center [637, 239] width 334 height 14
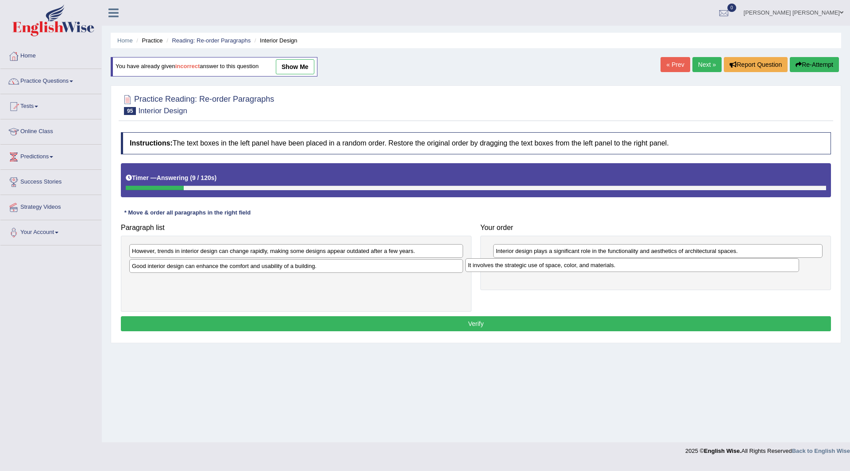
drag, startPoint x: 153, startPoint y: 271, endPoint x: 489, endPoint y: 269, distance: 336.5
click at [489, 269] on div "It involves the strategic use of space, color, and materials." at bounding box center [632, 266] width 334 height 14
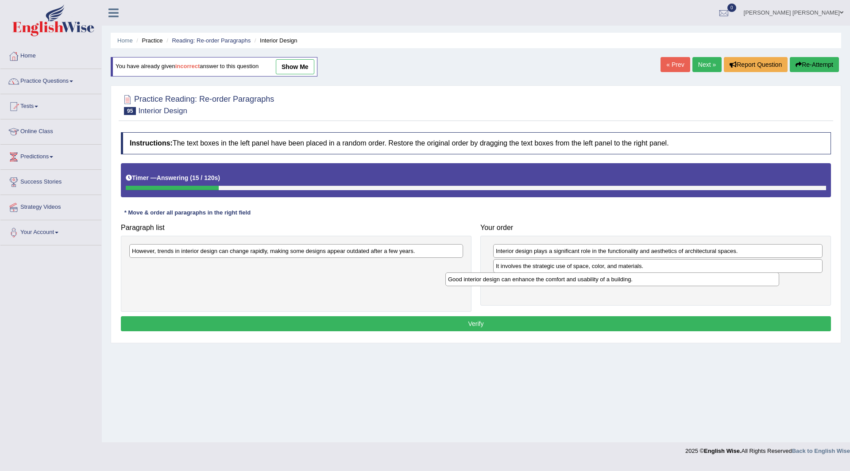
drag, startPoint x: 149, startPoint y: 270, endPoint x: 465, endPoint y: 282, distance: 316.3
click at [465, 282] on div "Good interior design can enhance the comfort and usability of a building." at bounding box center [612, 280] width 334 height 14
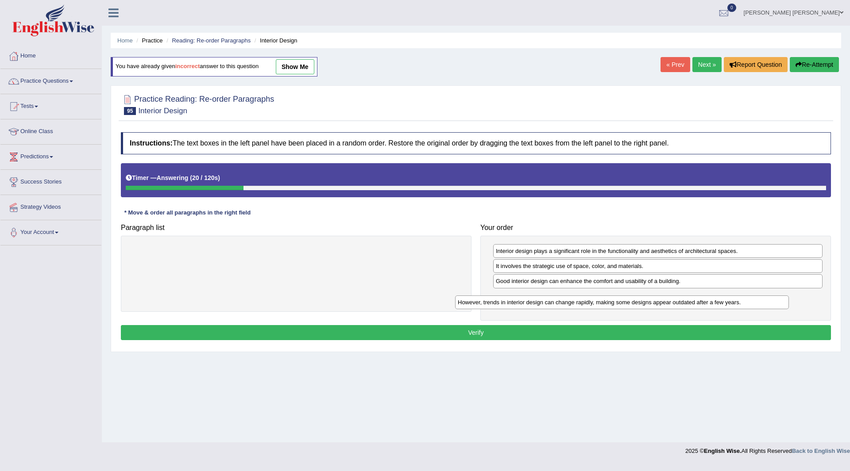
drag, startPoint x: 148, startPoint y: 253, endPoint x: 496, endPoint y: 297, distance: 350.3
click at [496, 297] on div "However, trends in interior design can change rapidly, making some designs appe…" at bounding box center [622, 303] width 334 height 14
click at [425, 333] on button "Verify" at bounding box center [476, 332] width 710 height 15
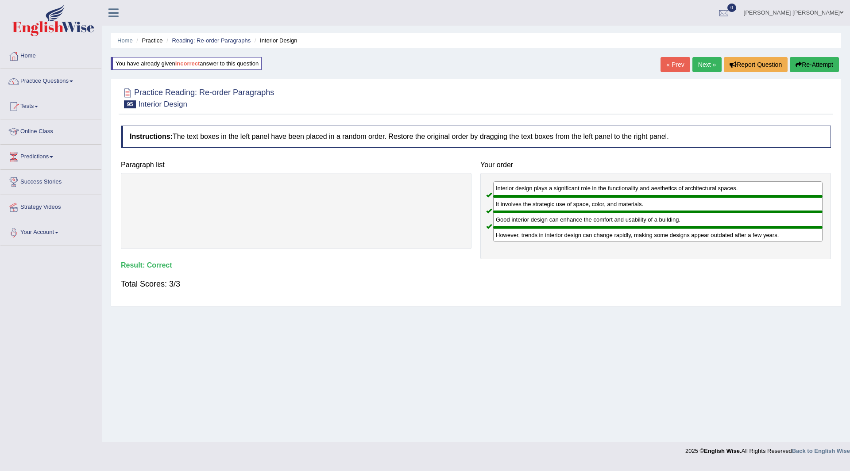
click at [699, 62] on link "Next »" at bounding box center [706, 64] width 29 height 15
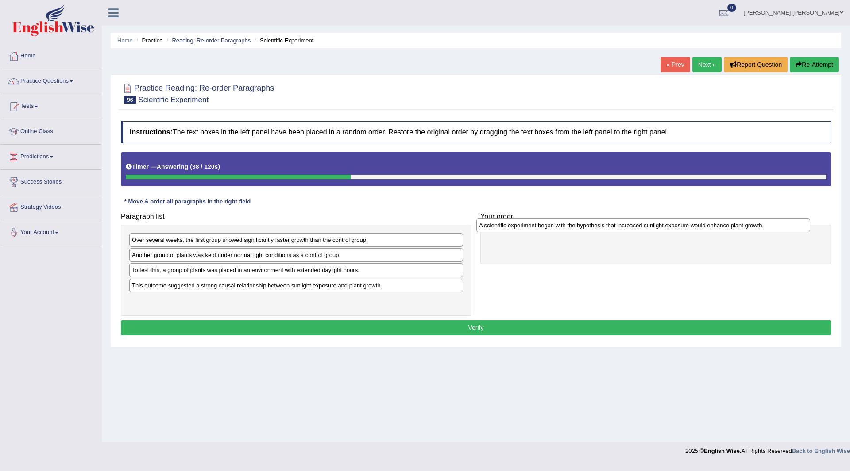
drag, startPoint x: 183, startPoint y: 256, endPoint x: 529, endPoint y: 224, distance: 347.6
click at [529, 225] on div "A scientific experiment began with the hypothesis that increased sunlight expos…" at bounding box center [643, 226] width 334 height 14
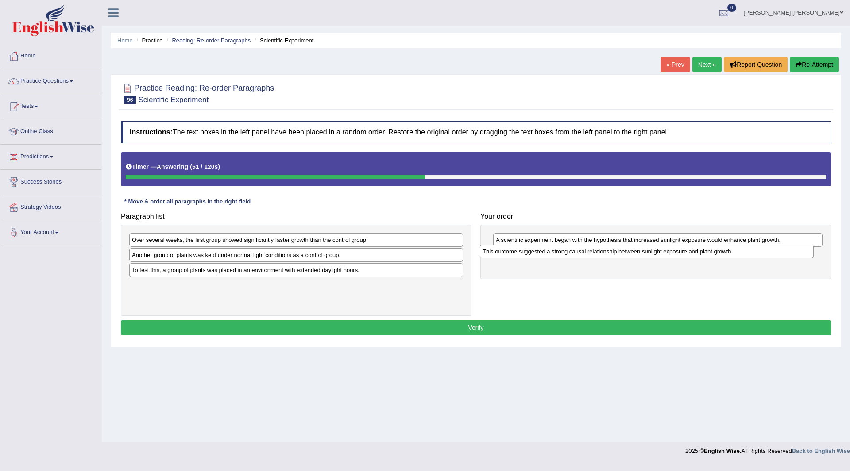
drag, startPoint x: 160, startPoint y: 292, endPoint x: 510, endPoint y: 258, distance: 352.3
click at [510, 258] on div "This outcome suggested a strong causal relationship between sunlight exposure a…" at bounding box center [647, 252] width 334 height 14
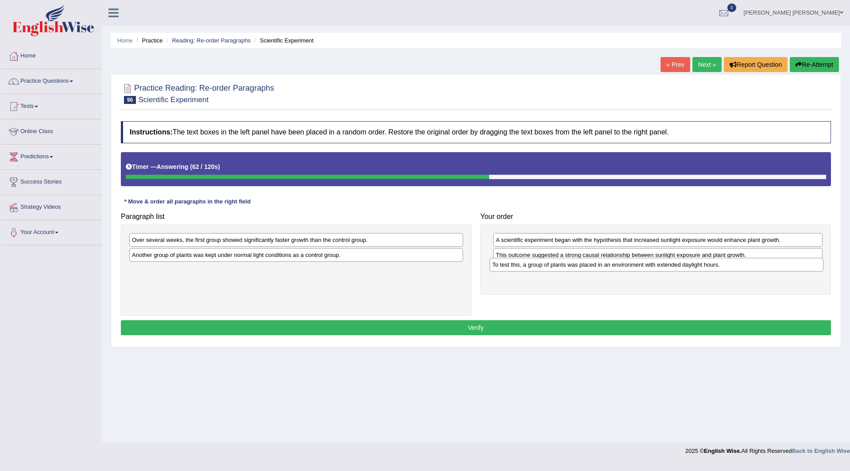
drag, startPoint x: 168, startPoint y: 274, endPoint x: 529, endPoint y: 268, distance: 360.4
click at [529, 268] on div "To test this, a group of plants was placed in an environment with extended dayl…" at bounding box center [657, 265] width 334 height 14
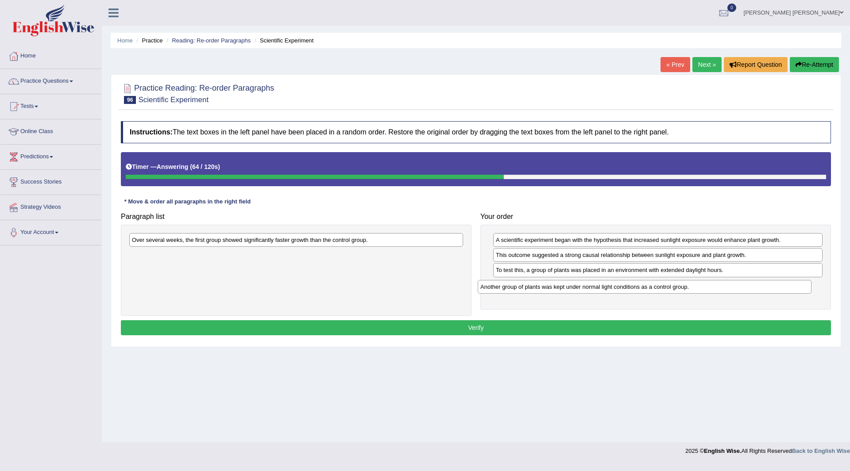
drag, startPoint x: 239, startPoint y: 255, endPoint x: 587, endPoint y: 287, distance: 349.9
click at [587, 287] on div "Another group of plants was kept under normal light conditions as a control gro…" at bounding box center [645, 287] width 334 height 14
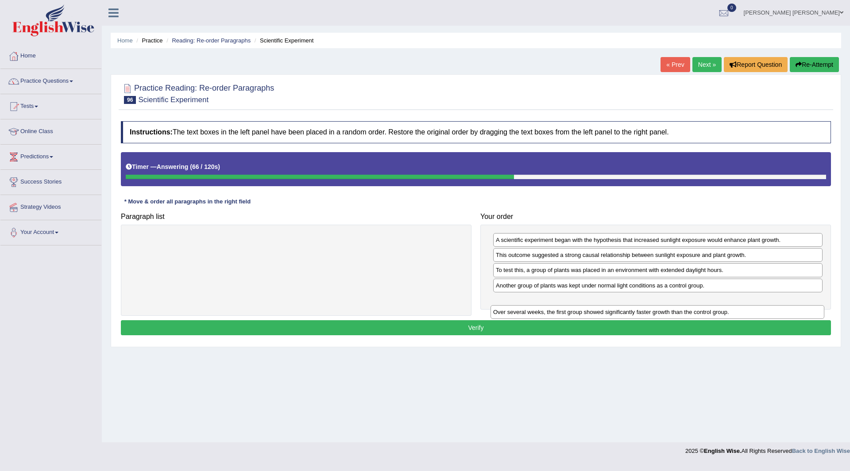
drag, startPoint x: 226, startPoint y: 235, endPoint x: 587, endPoint y: 307, distance: 368.4
click at [587, 307] on div "Over several weeks, the first group showed significantly faster growth than the…" at bounding box center [658, 312] width 334 height 14
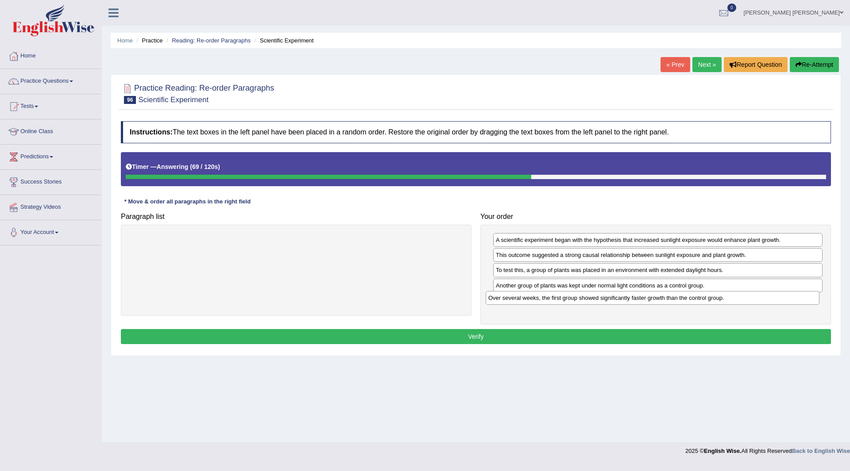
drag, startPoint x: 240, startPoint y: 242, endPoint x: 549, endPoint y: 347, distance: 326.5
click at [596, 301] on div "Over several weeks, the first group showed significantly faster growth than the…" at bounding box center [653, 298] width 334 height 14
click at [452, 336] on button "Verify" at bounding box center [476, 336] width 710 height 15
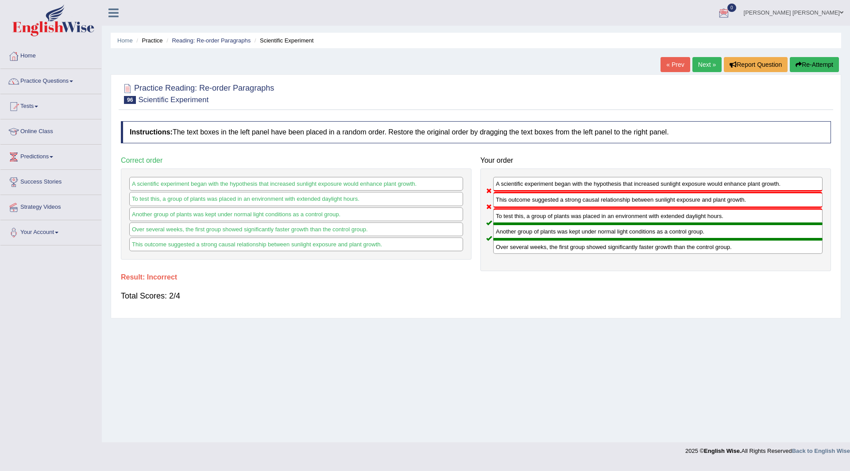
click at [810, 64] on button "Re-Attempt" at bounding box center [814, 64] width 49 height 15
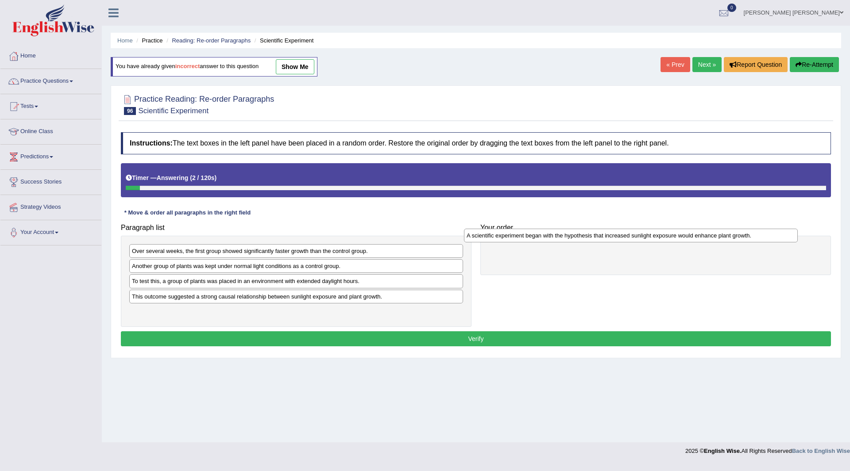
drag, startPoint x: 184, startPoint y: 271, endPoint x: 519, endPoint y: 240, distance: 336.1
click at [519, 240] on div "A scientific experiment began with the hypothesis that increased sunlight expos…" at bounding box center [631, 236] width 334 height 14
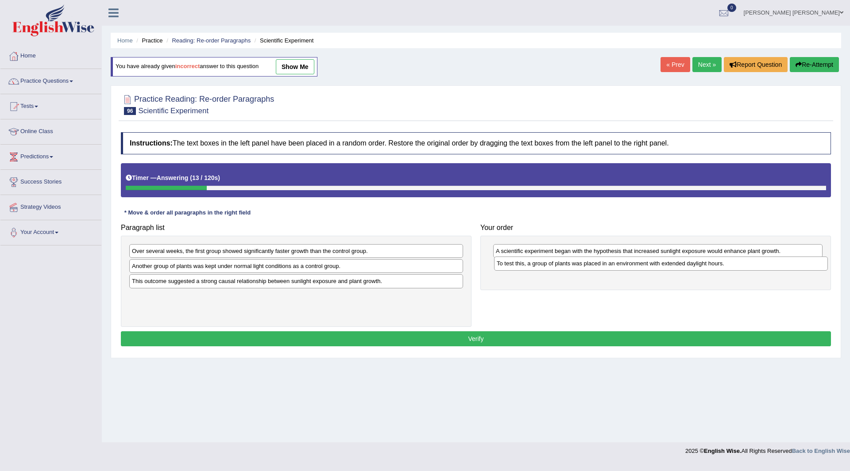
drag, startPoint x: 174, startPoint y: 287, endPoint x: 539, endPoint y: 269, distance: 365.2
click at [539, 269] on div "To test this, a group of plants was placed in an environment with extended dayl…" at bounding box center [661, 264] width 334 height 14
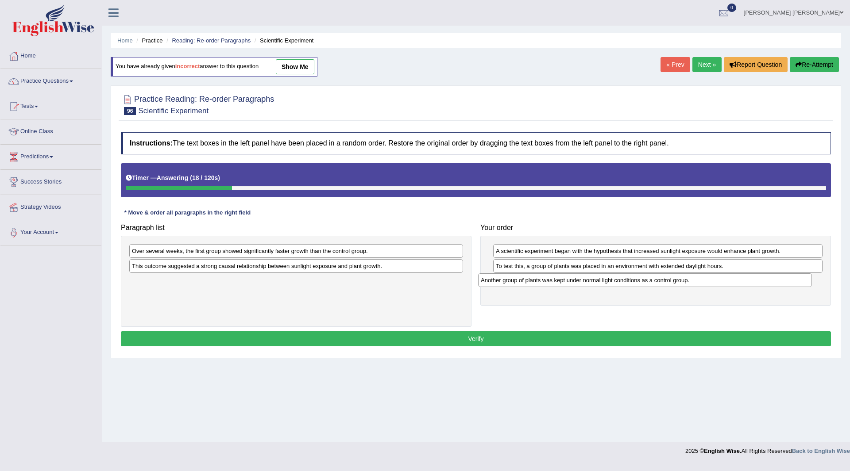
drag, startPoint x: 197, startPoint y: 270, endPoint x: 538, endPoint y: 285, distance: 341.2
click at [538, 285] on div "Another group of plants was kept under normal light conditions as a control gro…" at bounding box center [645, 281] width 334 height 14
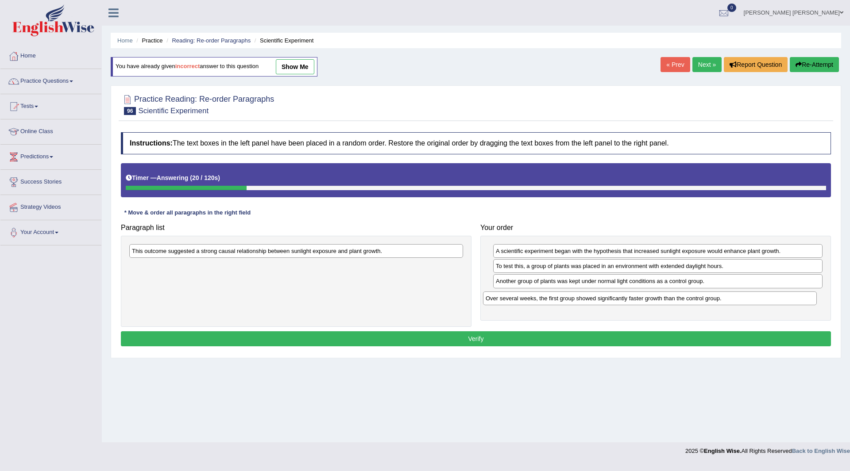
drag, startPoint x: 166, startPoint y: 252, endPoint x: 519, endPoint y: 299, distance: 356.9
click at [519, 299] on div "Over several weeks, the first group showed significantly faster growth than the…" at bounding box center [650, 299] width 334 height 14
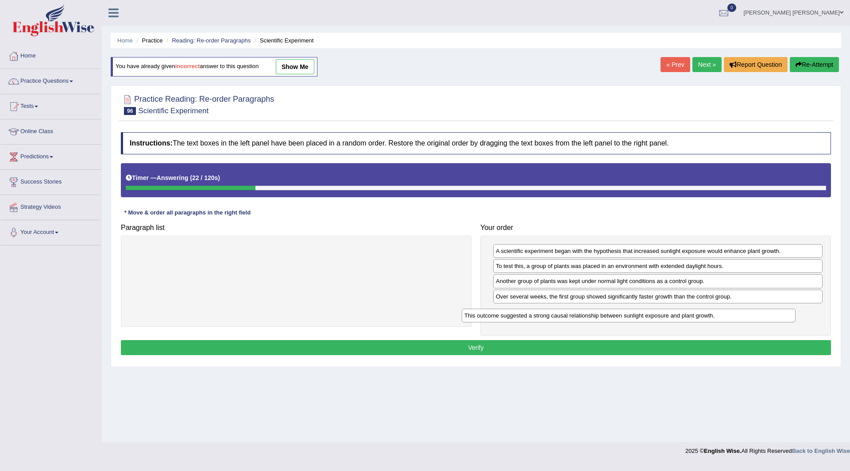
drag, startPoint x: 173, startPoint y: 251, endPoint x: 505, endPoint y: 316, distance: 338.7
click at [505, 316] on div "This outcome suggested a strong causal relationship between sunlight exposure a…" at bounding box center [629, 316] width 334 height 14
click at [324, 343] on button "Verify" at bounding box center [476, 347] width 710 height 15
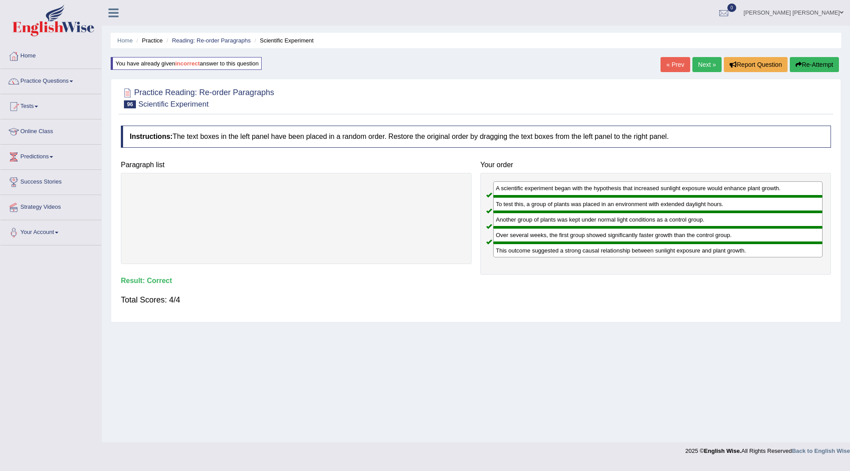
click at [704, 63] on link "Next »" at bounding box center [706, 64] width 29 height 15
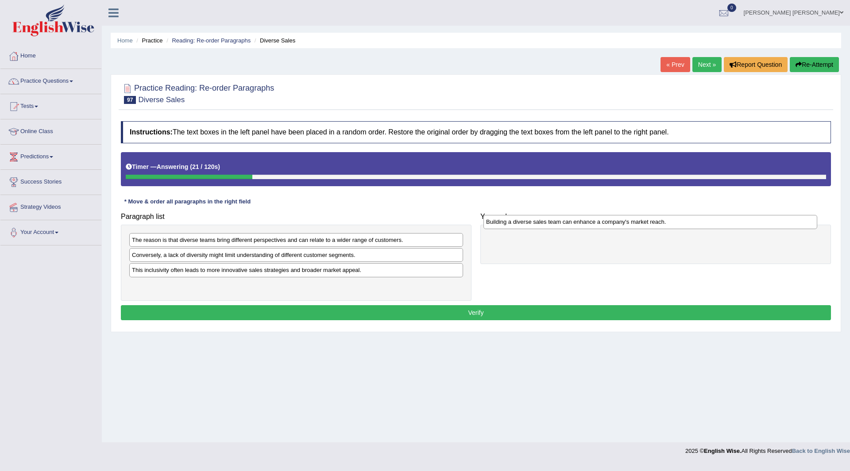
drag, startPoint x: 175, startPoint y: 272, endPoint x: 529, endPoint y: 224, distance: 357.4
click at [529, 224] on div "Building a diverse sales team can enhance a company's market reach." at bounding box center [650, 222] width 334 height 14
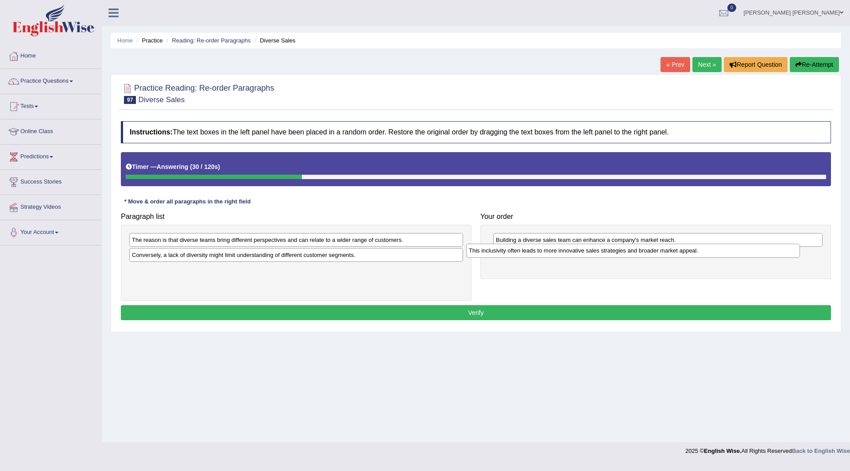
drag, startPoint x: 194, startPoint y: 273, endPoint x: 532, endPoint y: 254, distance: 338.3
click at [532, 254] on div "This inclusivity often leads to more innovative sales strategies and broader ma…" at bounding box center [633, 251] width 334 height 14
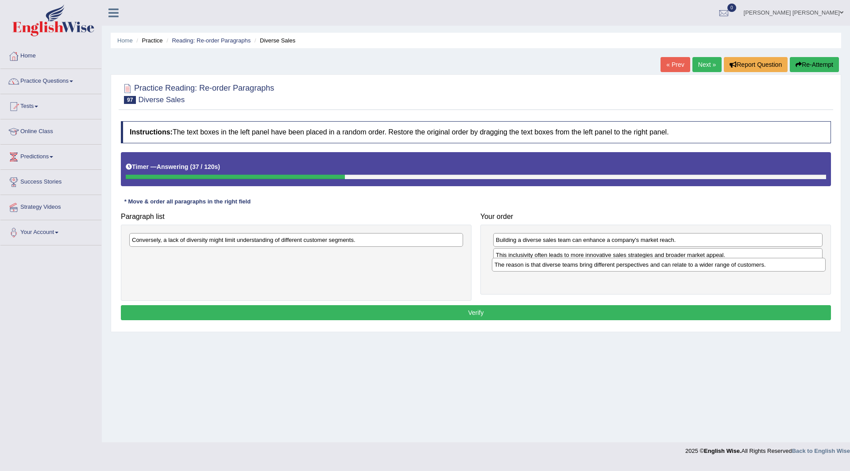
drag, startPoint x: 193, startPoint y: 242, endPoint x: 326, endPoint y: 266, distance: 135.5
click at [556, 267] on div "The reason is that diverse teams bring different perspectives and can relate to…" at bounding box center [659, 265] width 334 height 14
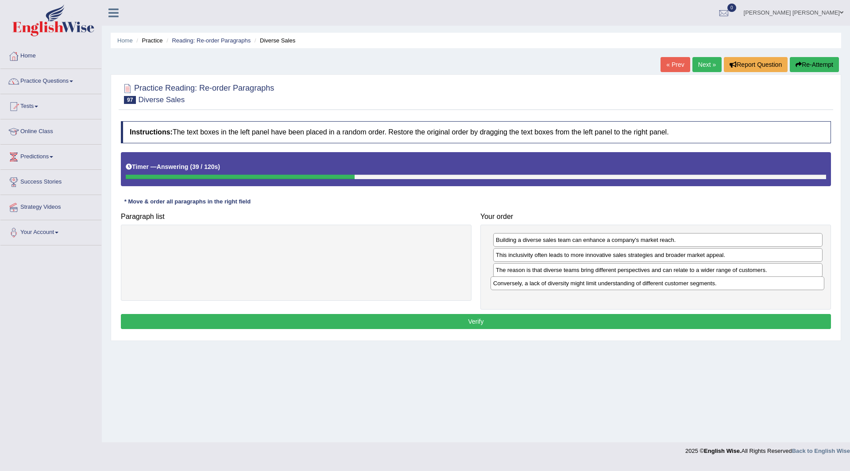
drag, startPoint x: 189, startPoint y: 243, endPoint x: 550, endPoint y: 287, distance: 363.8
click at [550, 287] on div "Conversely, a lack of diversity might limit understanding of different customer…" at bounding box center [658, 284] width 334 height 14
click at [358, 324] on button "Verify" at bounding box center [476, 321] width 710 height 15
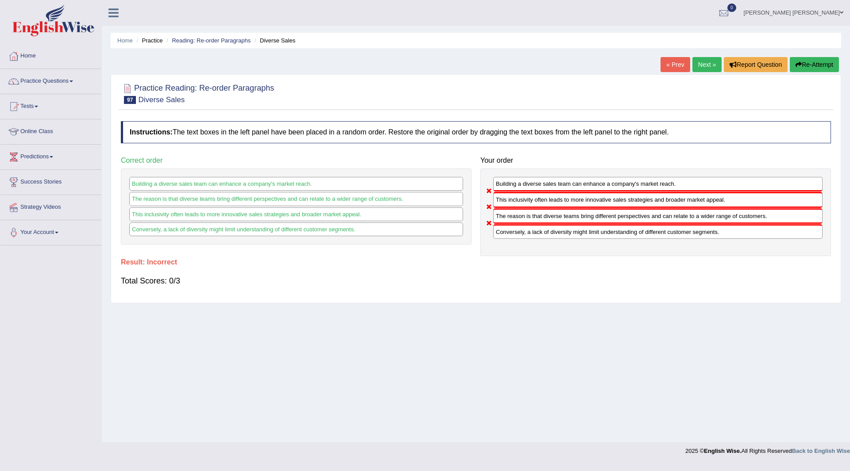
click at [813, 66] on button "Re-Attempt" at bounding box center [814, 64] width 49 height 15
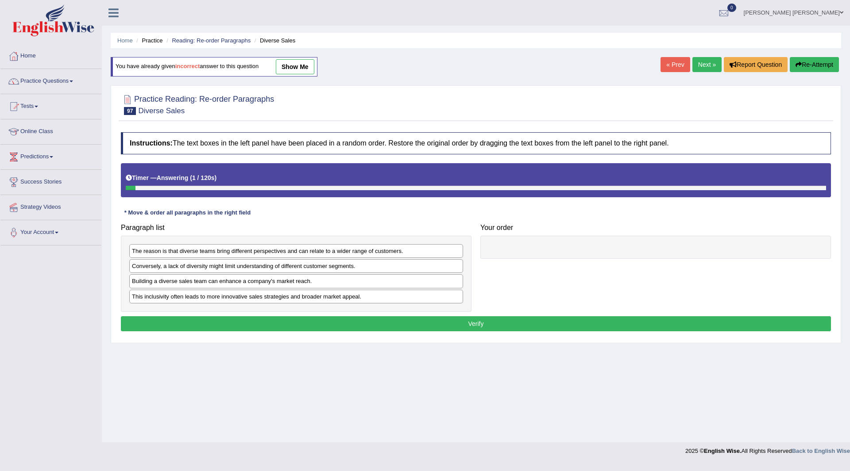
drag, startPoint x: 166, startPoint y: 289, endPoint x: 182, endPoint y: 321, distance: 35.0
click at [507, 251] on div "Paragraph list The reason is that diverse teams bring different perspectives an…" at bounding box center [475, 266] width 719 height 93
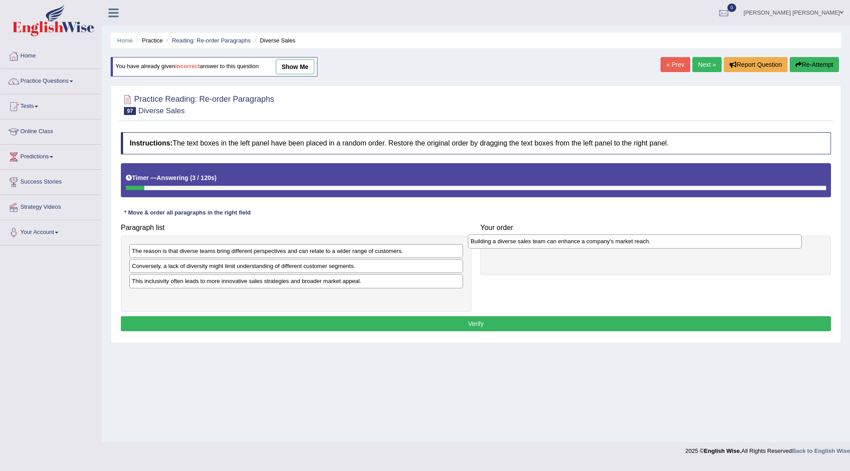
drag, startPoint x: 176, startPoint y: 282, endPoint x: 514, endPoint y: 243, distance: 341.0
click at [514, 243] on div "Building a diverse sales team can enhance a company's market reach." at bounding box center [635, 242] width 334 height 14
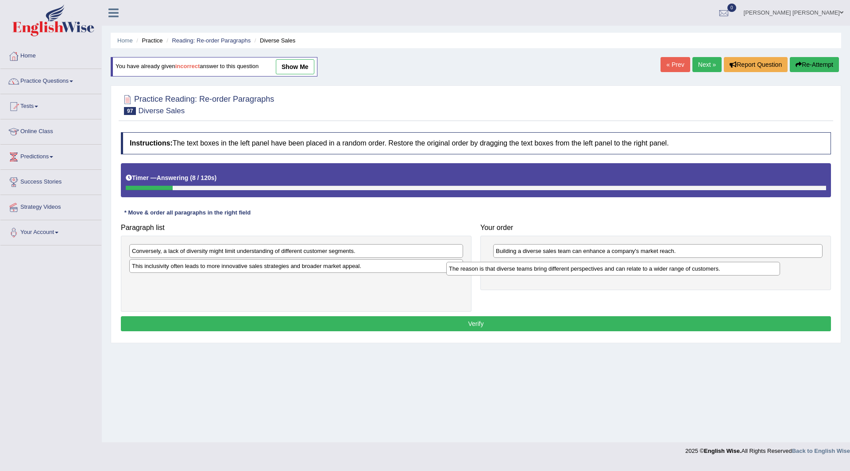
drag, startPoint x: 148, startPoint y: 256, endPoint x: 465, endPoint y: 274, distance: 317.5
click at [465, 274] on div "The reason is that diverse teams bring different perspectives and can relate to…" at bounding box center [613, 269] width 334 height 14
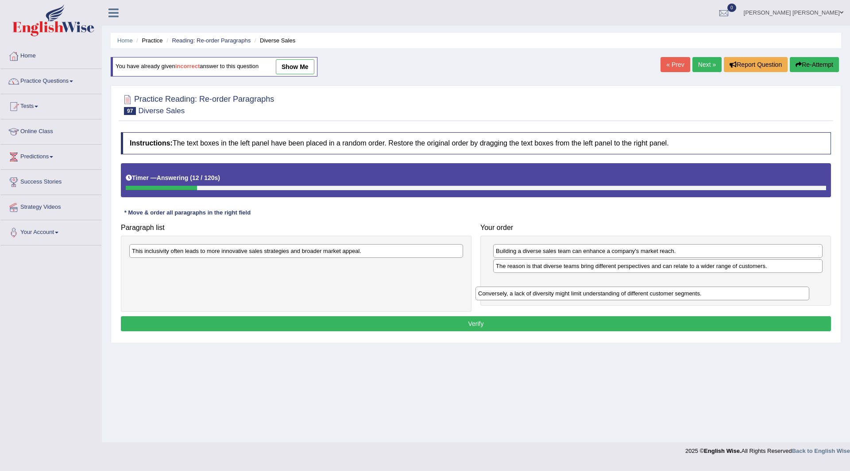
drag, startPoint x: 200, startPoint y: 252, endPoint x: 546, endPoint y: 295, distance: 348.8
click at [546, 295] on div "Conversely, a lack of diversity might limit understanding of different customer…" at bounding box center [642, 294] width 334 height 14
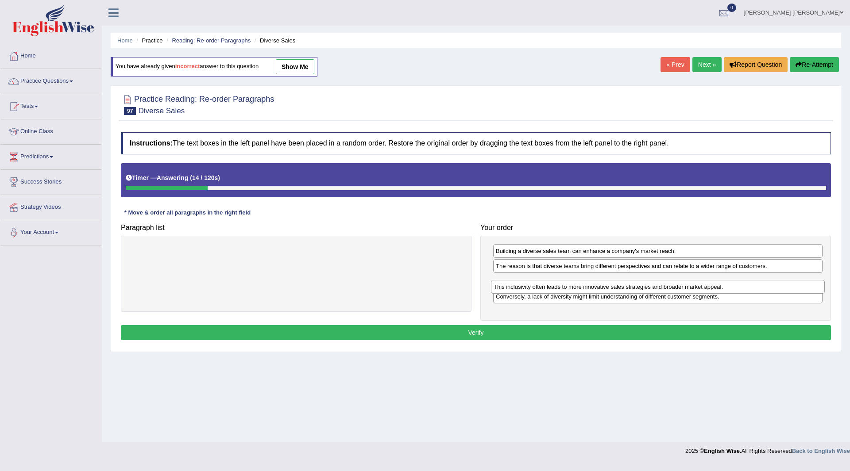
drag, startPoint x: 201, startPoint y: 254, endPoint x: 568, endPoint y: 286, distance: 368.4
click at [568, 286] on div "This inclusivity often leads to more innovative sales strategies and broader ma…" at bounding box center [658, 287] width 334 height 14
click at [330, 334] on button "Verify" at bounding box center [476, 332] width 710 height 15
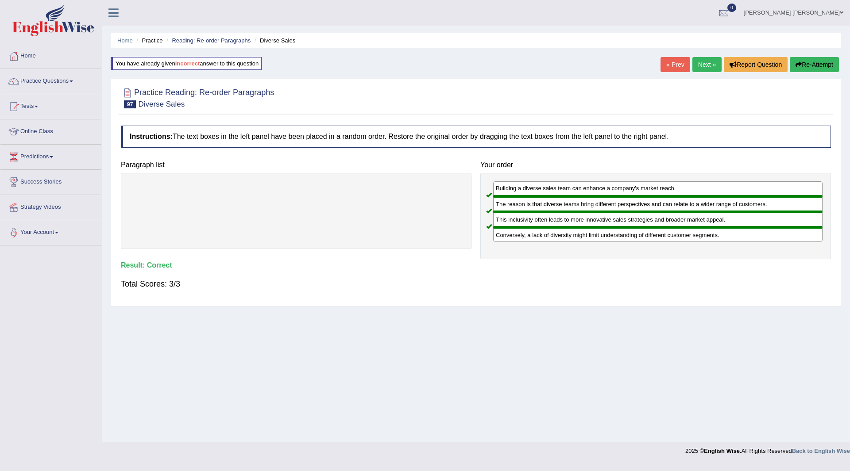
click at [707, 62] on link "Next »" at bounding box center [706, 64] width 29 height 15
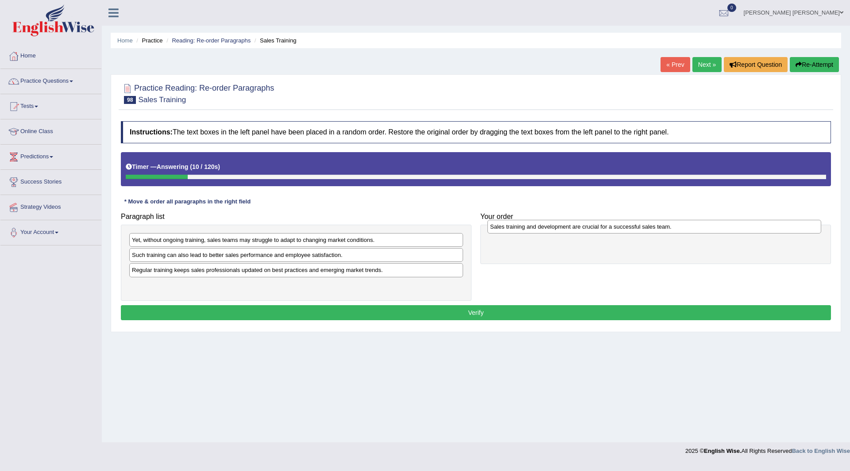
drag, startPoint x: 205, startPoint y: 242, endPoint x: 563, endPoint y: 229, distance: 358.4
click at [563, 229] on div "Sales training and development are crucial for a successful sales team." at bounding box center [654, 227] width 334 height 14
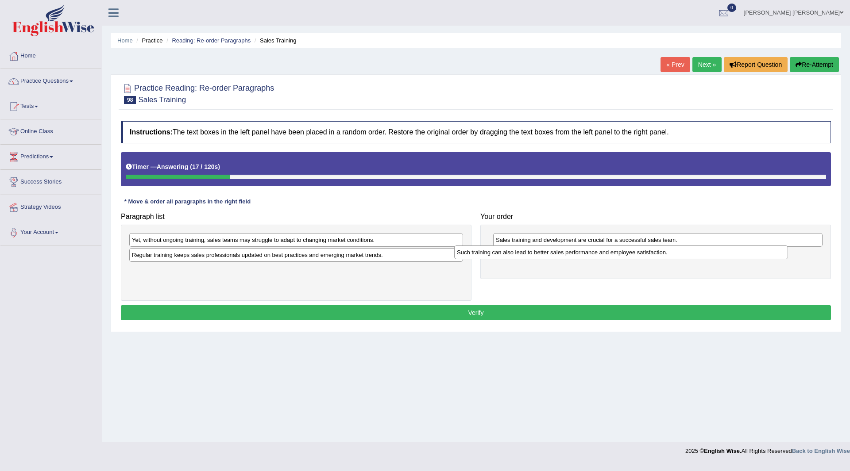
drag, startPoint x: 198, startPoint y: 257, endPoint x: 523, endPoint y: 254, distance: 325.0
click at [523, 254] on div "Such training can also lead to better sales performance and employee satisfacti…" at bounding box center [621, 253] width 334 height 14
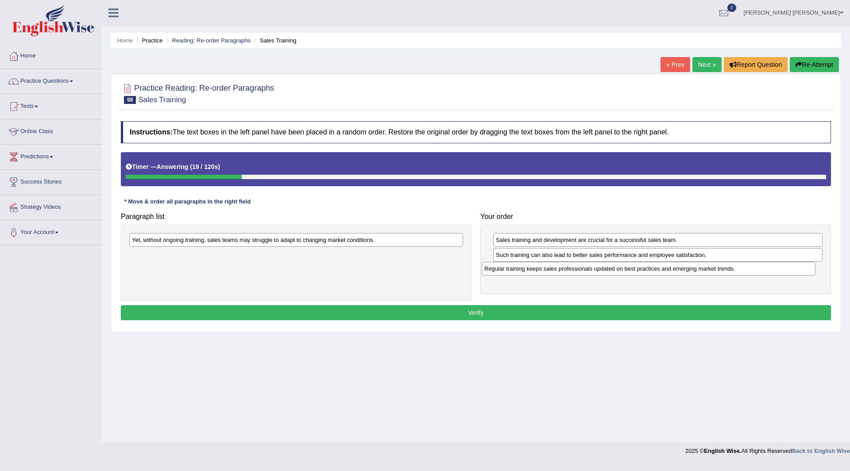
drag, startPoint x: 283, startPoint y: 256, endPoint x: 637, endPoint y: 269, distance: 353.5
click at [638, 269] on div "Regular training keeps sales professionals updated on best practices and emergi…" at bounding box center [649, 269] width 334 height 14
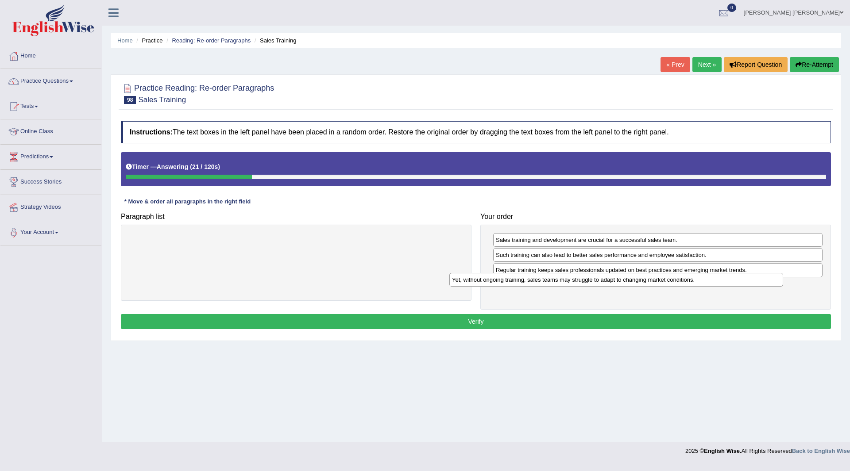
drag, startPoint x: 226, startPoint y: 240, endPoint x: 546, endPoint y: 279, distance: 322.5
click at [546, 279] on div "Yet, without ongoing training, sales teams may struggle to adapt to changing ma…" at bounding box center [616, 280] width 334 height 14
click at [441, 320] on button "Verify" at bounding box center [476, 321] width 710 height 15
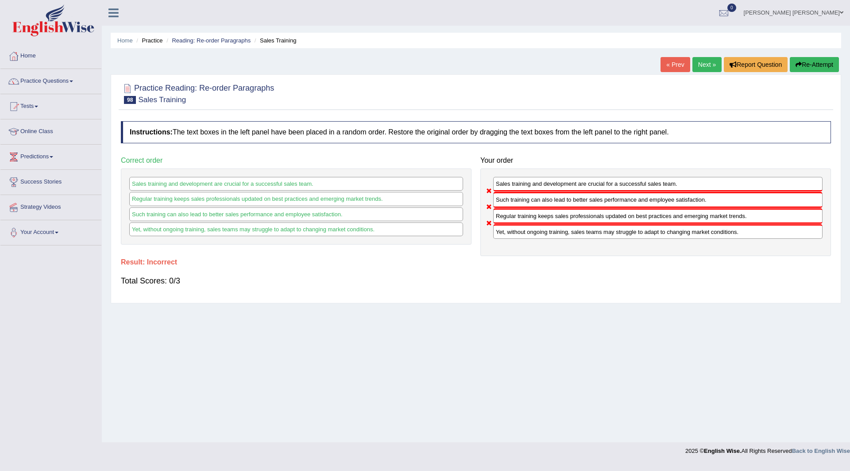
click at [811, 65] on button "Re-Attempt" at bounding box center [814, 64] width 49 height 15
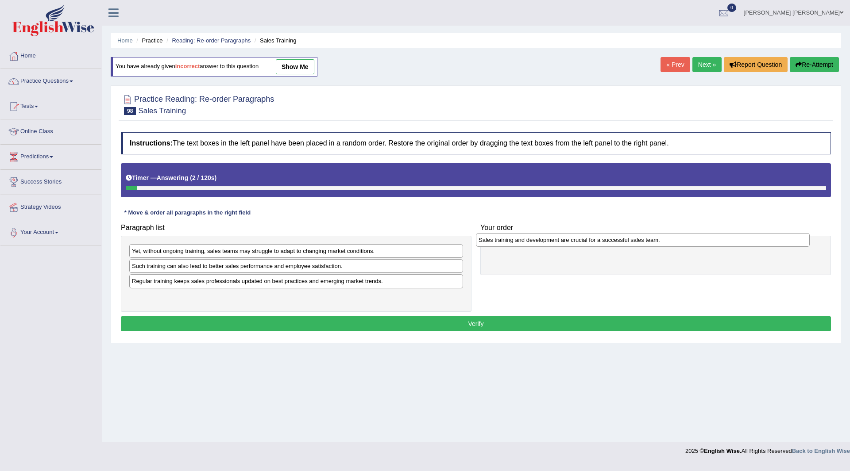
drag, startPoint x: 187, startPoint y: 254, endPoint x: 533, endPoint y: 243, distance: 346.8
click at [533, 243] on div "Sales training and development are crucial for a successful sales team." at bounding box center [643, 240] width 334 height 14
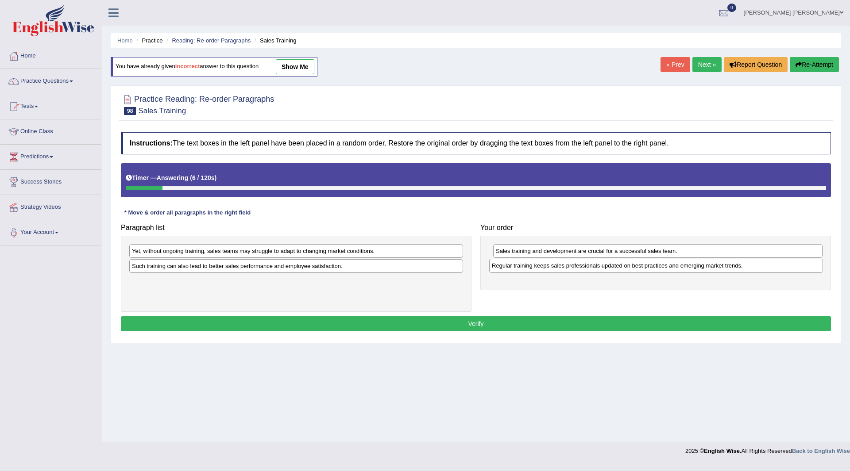
drag, startPoint x: 158, startPoint y: 283, endPoint x: 518, endPoint y: 268, distance: 360.3
click at [518, 268] on div "Regular training keeps sales professionals updated on best practices and emergi…" at bounding box center [656, 266] width 334 height 14
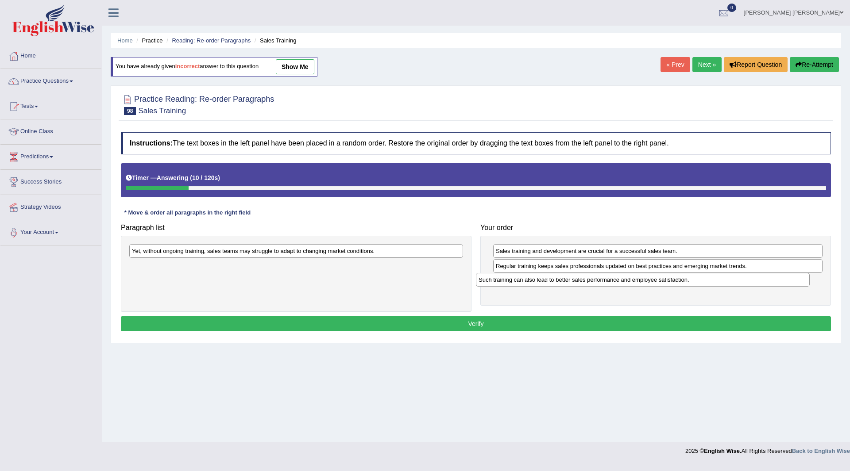
drag, startPoint x: 201, startPoint y: 270, endPoint x: 538, endPoint y: 283, distance: 336.7
click at [549, 284] on div "Such training can also lead to better sales performance and employee satisfacti…" at bounding box center [643, 280] width 334 height 14
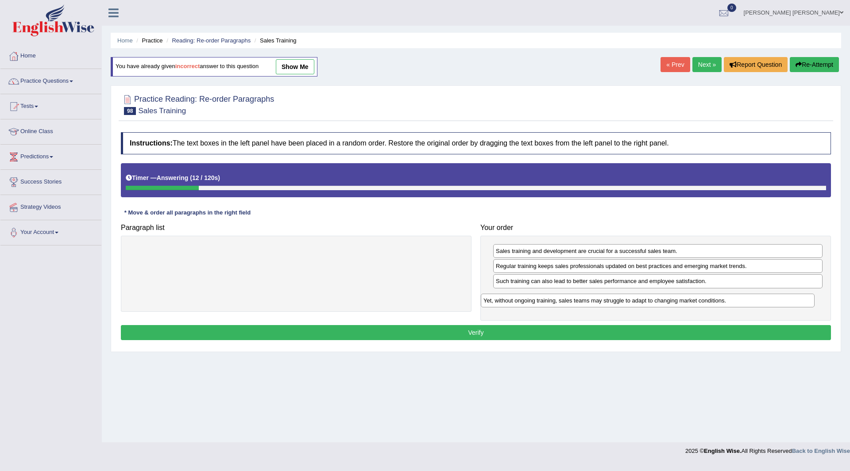
drag, startPoint x: 231, startPoint y: 252, endPoint x: 582, endPoint y: 301, distance: 355.0
click at [582, 301] on div "Yet, without ongoing training, sales teams may struggle to adapt to changing ma…" at bounding box center [648, 301] width 334 height 14
click at [426, 331] on button "Verify" at bounding box center [476, 332] width 710 height 15
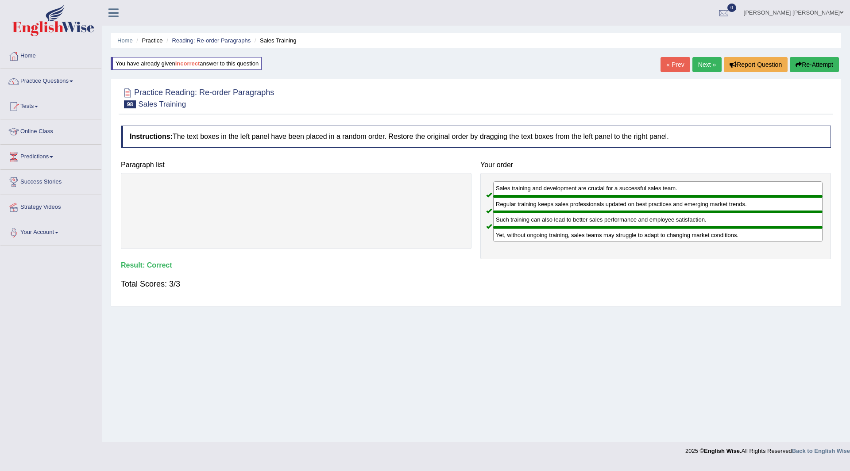
click at [706, 67] on link "Next »" at bounding box center [706, 64] width 29 height 15
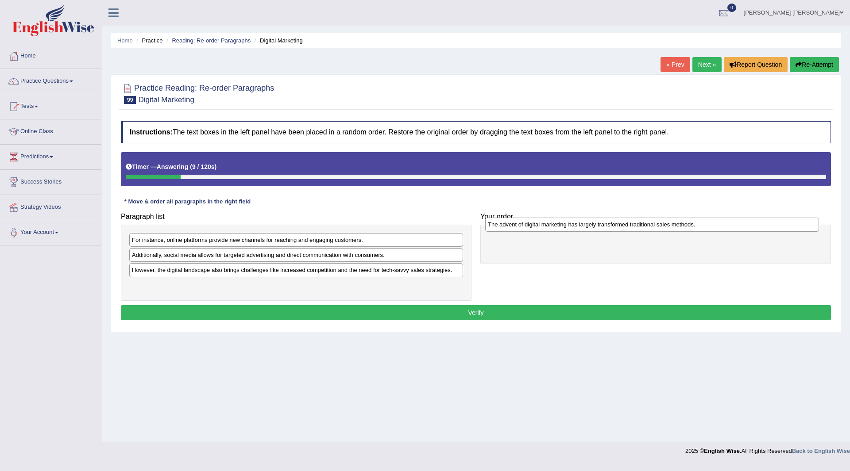
drag, startPoint x: 212, startPoint y: 277, endPoint x: 570, endPoint y: 228, distance: 361.8
click at [570, 228] on div "The advent of digital marketing has largely transformed traditional sales metho…" at bounding box center [652, 225] width 334 height 14
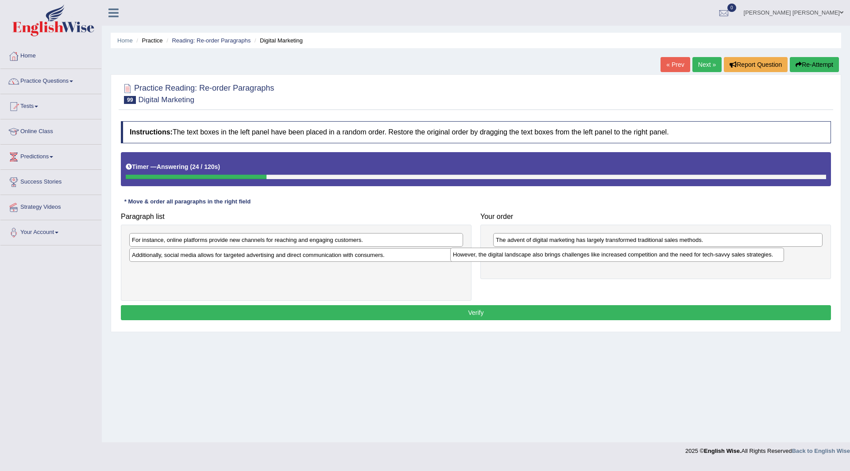
drag, startPoint x: 184, startPoint y: 276, endPoint x: 506, endPoint y: 259, distance: 323.1
click at [506, 259] on div "However, the digital landscape also brings challenges like increased competitio…" at bounding box center [617, 255] width 334 height 14
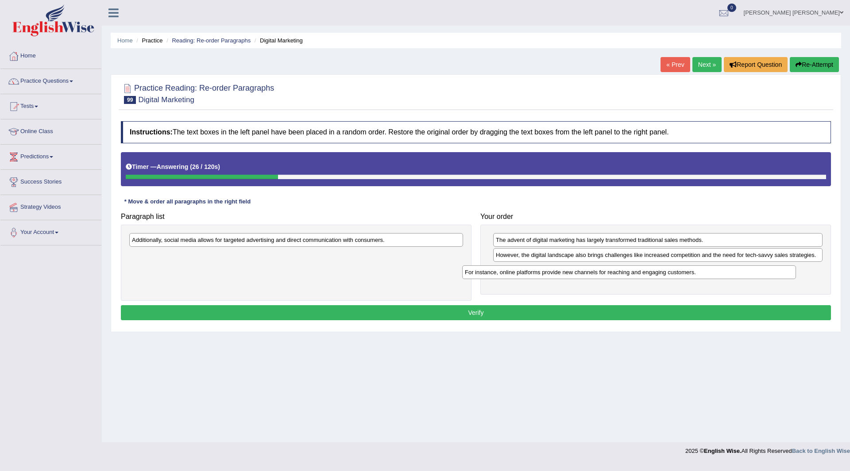
drag, startPoint x: 209, startPoint y: 244, endPoint x: 542, endPoint y: 276, distance: 334.5
click at [542, 276] on div "For instance, online platforms provide new channels for reaching and engaging c…" at bounding box center [629, 273] width 334 height 14
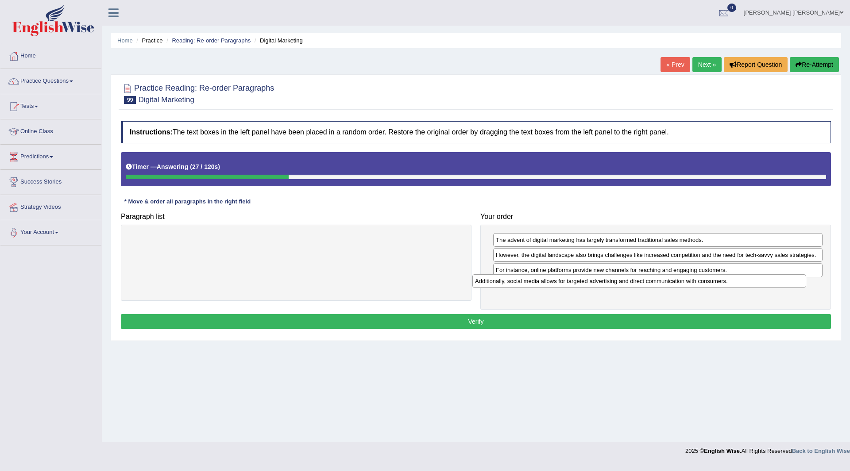
drag, startPoint x: 221, startPoint y: 240, endPoint x: 564, endPoint y: 281, distance: 345.6
click at [564, 281] on div "Additionally, social media allows for targeted advertising and direct communica…" at bounding box center [639, 281] width 334 height 14
click at [373, 320] on button "Verify" at bounding box center [476, 321] width 710 height 15
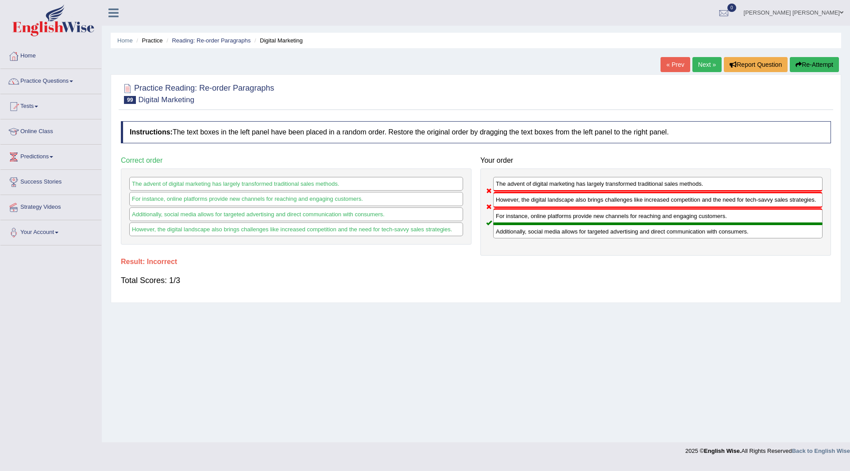
click at [815, 66] on button "Re-Attempt" at bounding box center [814, 64] width 49 height 15
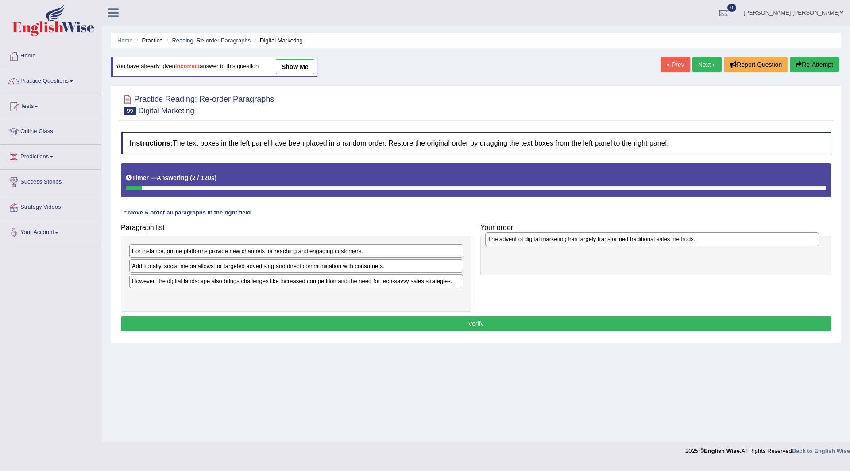
drag, startPoint x: 168, startPoint y: 287, endPoint x: 524, endPoint y: 245, distance: 358.4
click at [524, 245] on div "The advent of digital marketing has largely transformed traditional sales metho…" at bounding box center [652, 239] width 334 height 14
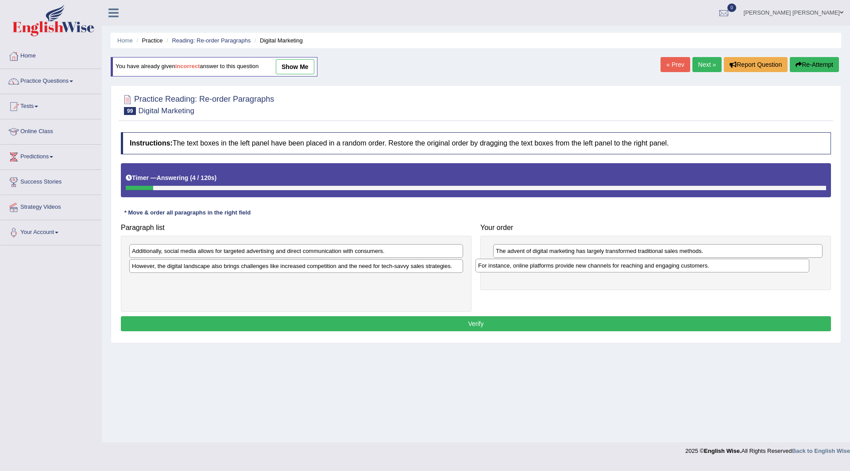
drag, startPoint x: 251, startPoint y: 252, endPoint x: 597, endPoint y: 267, distance: 346.5
click at [597, 267] on div "For instance, online platforms provide new channels for reaching and engaging c…" at bounding box center [642, 266] width 334 height 14
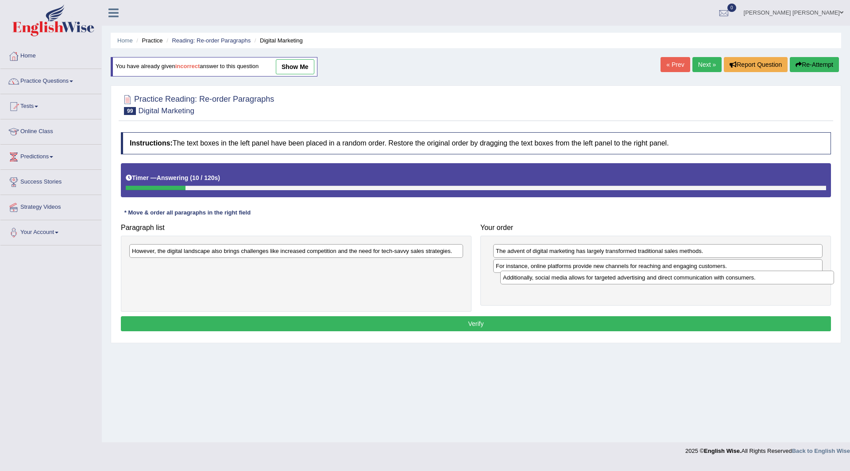
drag, startPoint x: 243, startPoint y: 249, endPoint x: 614, endPoint y: 275, distance: 371.9
click at [614, 275] on div "Additionally, social media allows for targeted advertising and direct communica…" at bounding box center [667, 278] width 334 height 14
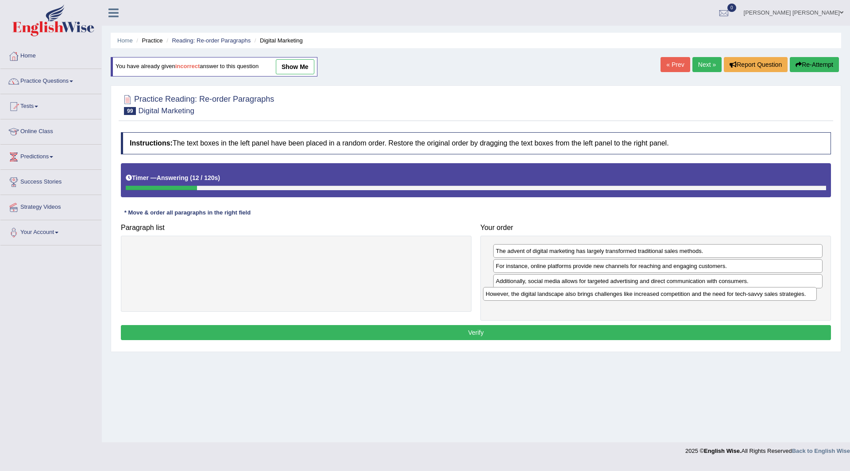
drag, startPoint x: 297, startPoint y: 249, endPoint x: 651, endPoint y: 292, distance: 356.3
click at [651, 292] on div "However, the digital landscape also brings challenges like increased competitio…" at bounding box center [650, 294] width 334 height 14
click at [444, 336] on button "Verify" at bounding box center [476, 332] width 710 height 15
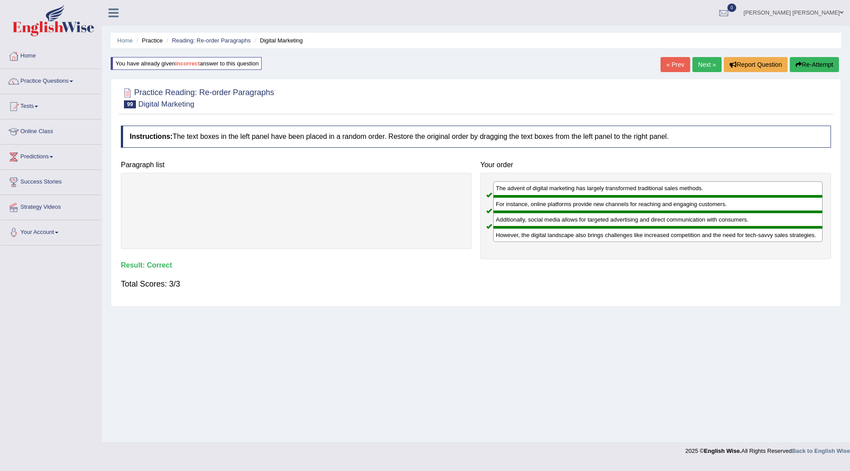
click at [706, 66] on link "Next »" at bounding box center [706, 64] width 29 height 15
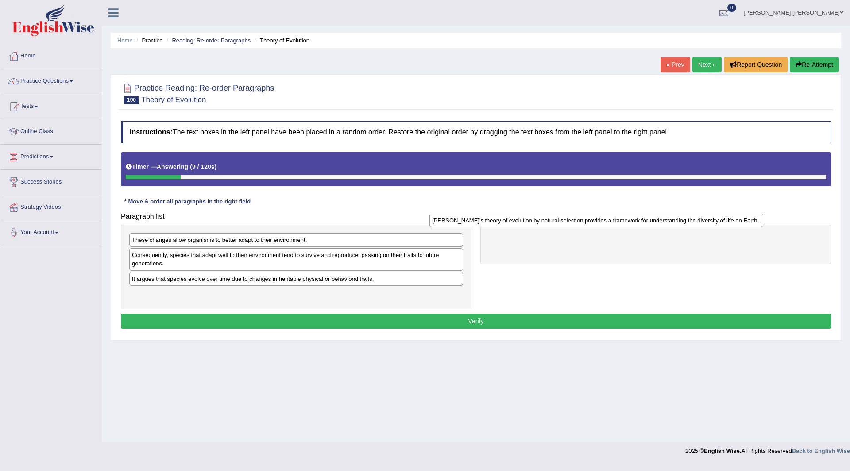
drag, startPoint x: 234, startPoint y: 299, endPoint x: 534, endPoint y: 225, distance: 309.0
click at [534, 225] on div "Darwin's theory of evolution by natural selection provides a framework for unde…" at bounding box center [596, 221] width 334 height 14
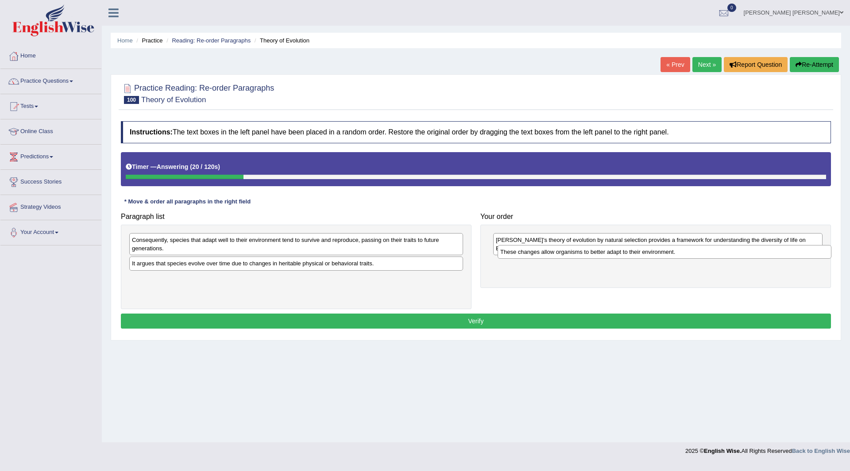
drag, startPoint x: 292, startPoint y: 241, endPoint x: 661, endPoint y: 253, distance: 368.5
click at [661, 253] on div "These changes allow organisms to better adapt to their environment." at bounding box center [665, 252] width 334 height 14
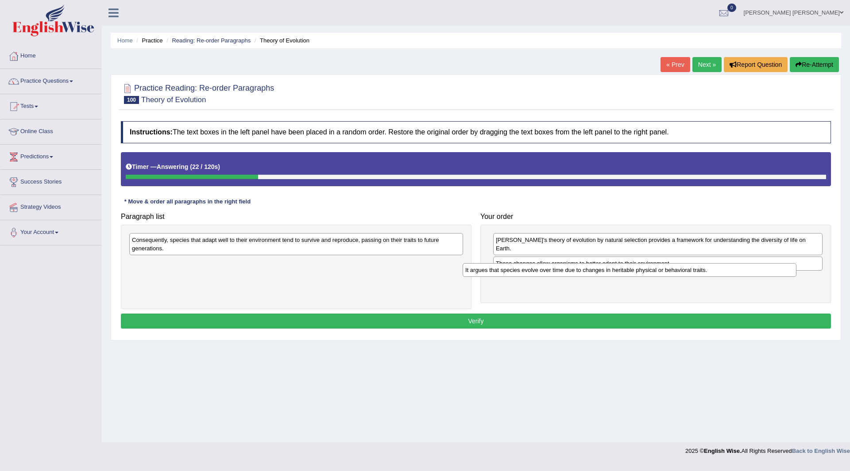
drag, startPoint x: 282, startPoint y: 260, endPoint x: 615, endPoint y: 266, distance: 333.4
click at [615, 266] on div "It argues that species evolve over time due to changes in heritable physical or…" at bounding box center [630, 270] width 334 height 14
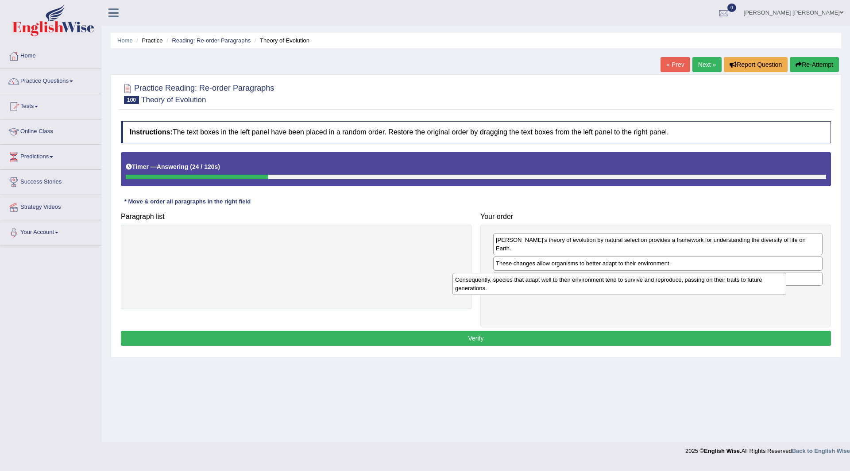
drag, startPoint x: 243, startPoint y: 247, endPoint x: 568, endPoint y: 286, distance: 326.4
click at [568, 286] on div "Consequently, species that adapt well to their environment tend to survive and …" at bounding box center [619, 284] width 334 height 22
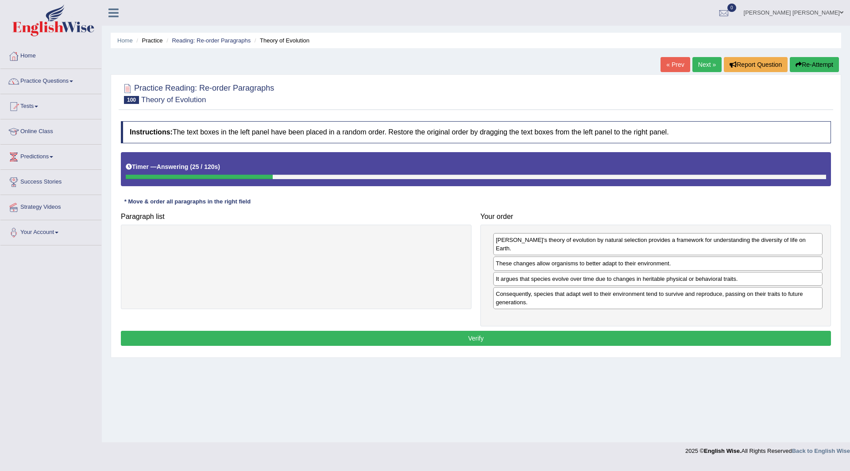
click at [437, 333] on button "Verify" at bounding box center [476, 338] width 710 height 15
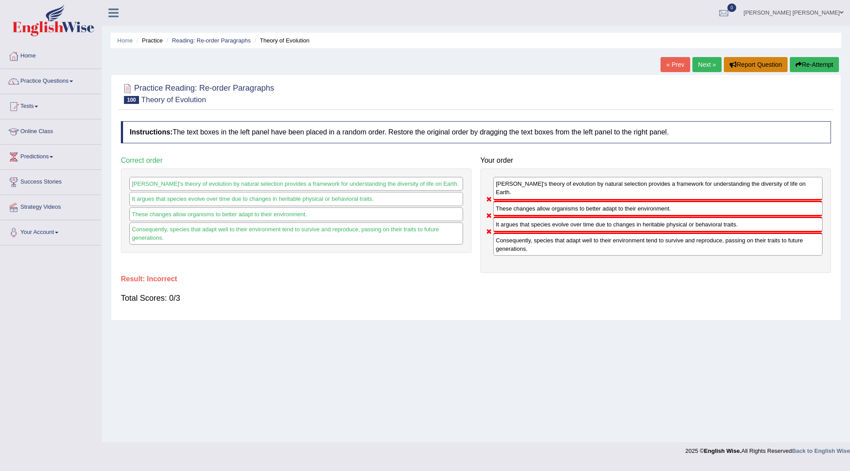
drag, startPoint x: 822, startPoint y: 63, endPoint x: 749, endPoint y: 68, distance: 72.7
click at [822, 63] on button "Re-Attempt" at bounding box center [814, 64] width 49 height 15
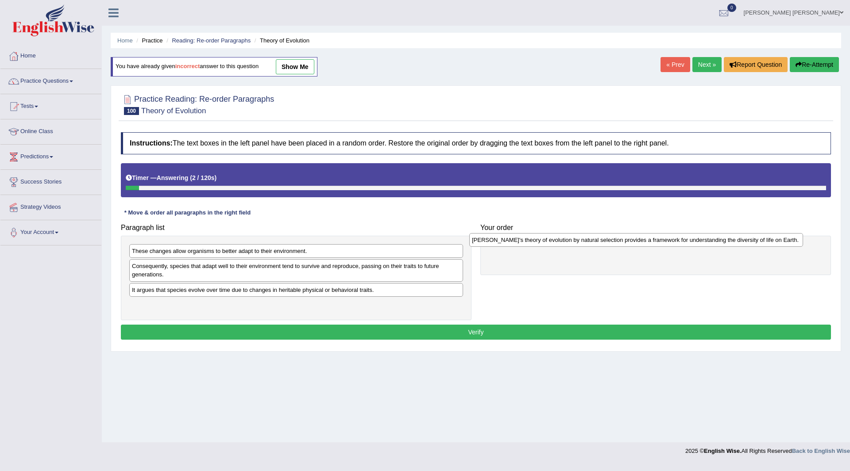
drag, startPoint x: 210, startPoint y: 309, endPoint x: 551, endPoint y: 243, distance: 347.6
click at [551, 243] on div "[PERSON_NAME]'s theory of evolution by natural selection provides a framework f…" at bounding box center [636, 240] width 334 height 14
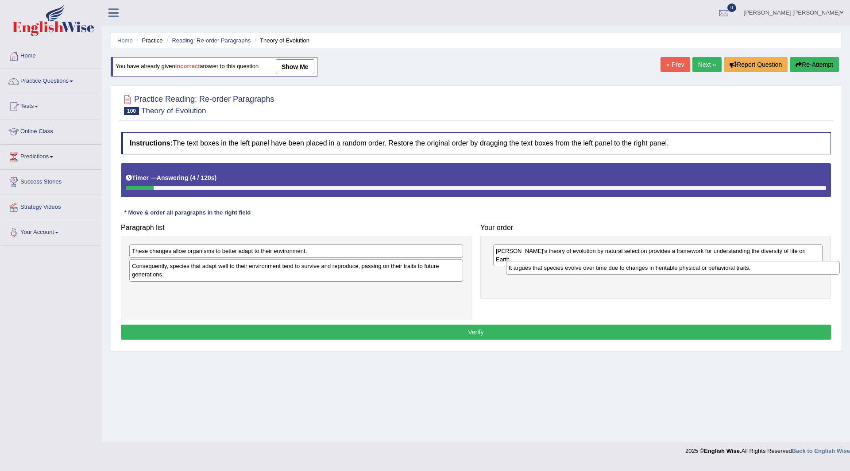
drag, startPoint x: 175, startPoint y: 290, endPoint x: 552, endPoint y: 268, distance: 377.4
click at [552, 268] on div "It argues that species evolve over time due to changes in heritable physical or…" at bounding box center [673, 268] width 334 height 14
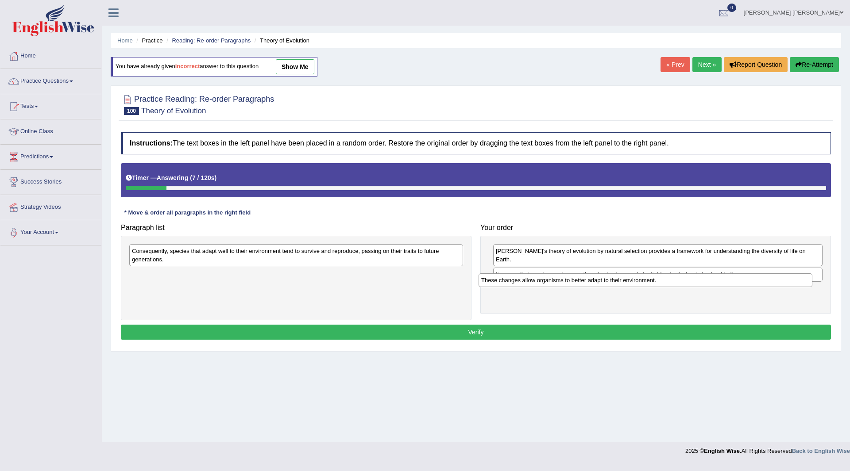
drag, startPoint x: 232, startPoint y: 251, endPoint x: 581, endPoint y: 281, distance: 350.5
click at [581, 281] on div "These changes allow organisms to better adapt to their environment." at bounding box center [646, 281] width 334 height 14
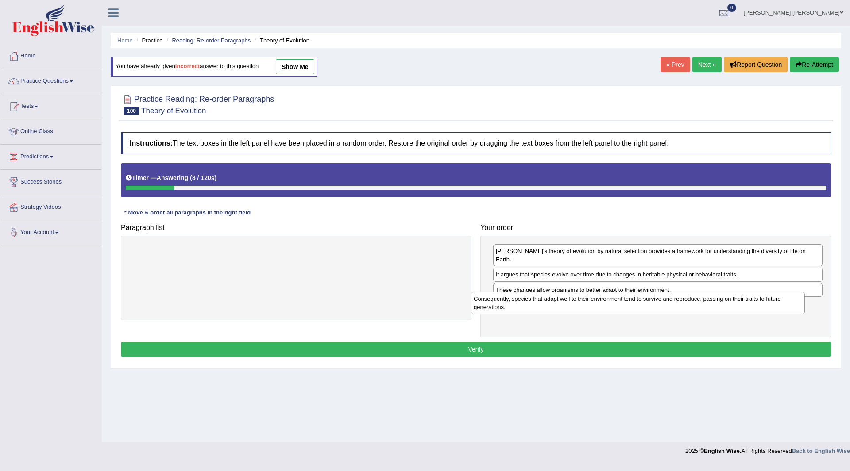
drag, startPoint x: 303, startPoint y: 254, endPoint x: 653, endPoint y: 293, distance: 351.5
click at [653, 293] on div "Consequently, species that adapt well to their environment tend to survive and …" at bounding box center [638, 303] width 334 height 22
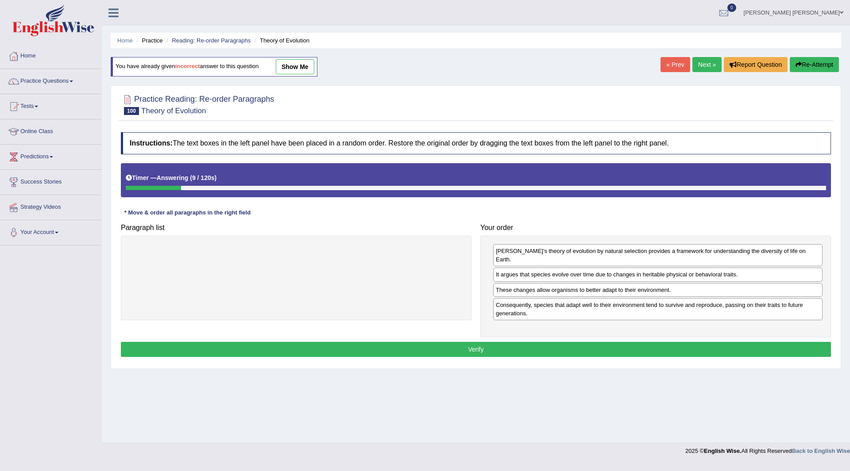
click at [435, 344] on button "Verify" at bounding box center [476, 349] width 710 height 15
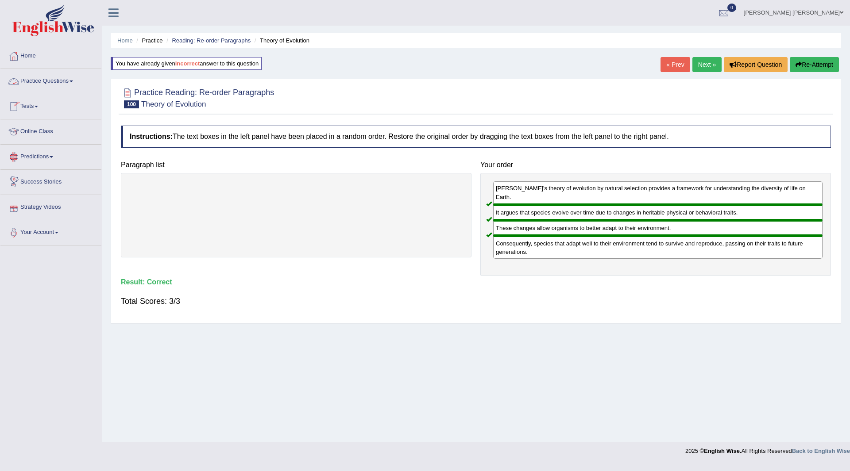
click at [33, 82] on link "Practice Questions" at bounding box center [50, 80] width 101 height 22
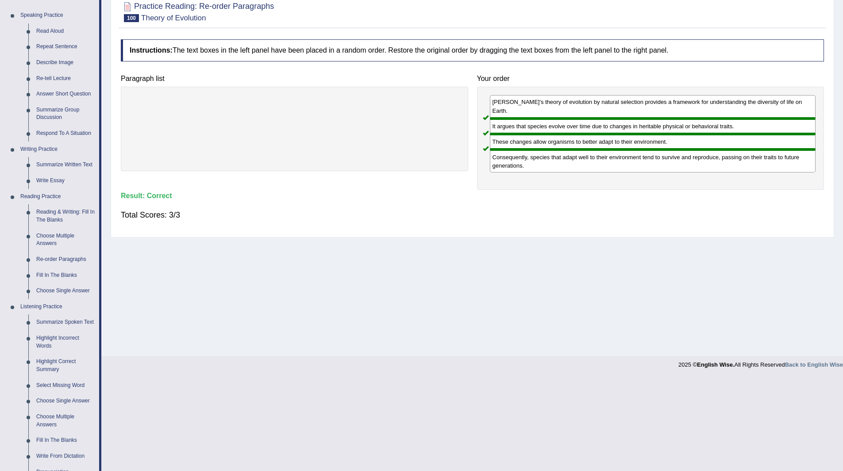
scroll to position [221, 0]
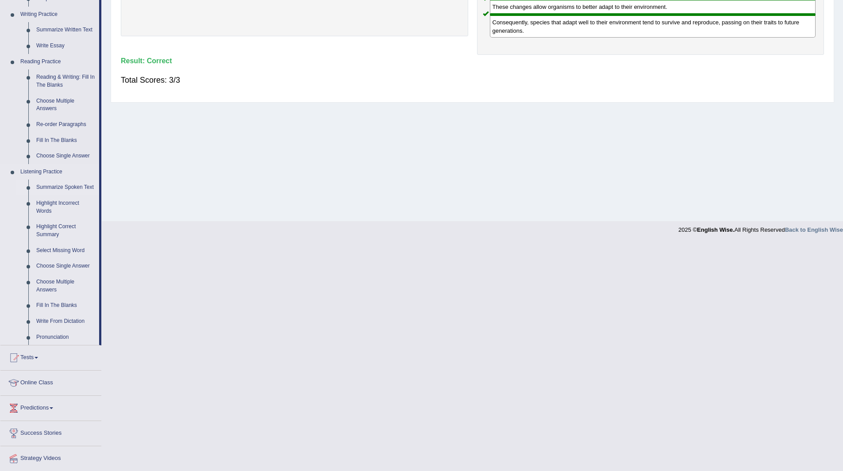
click at [57, 188] on link "Summarize Spoken Text" at bounding box center [65, 188] width 67 height 16
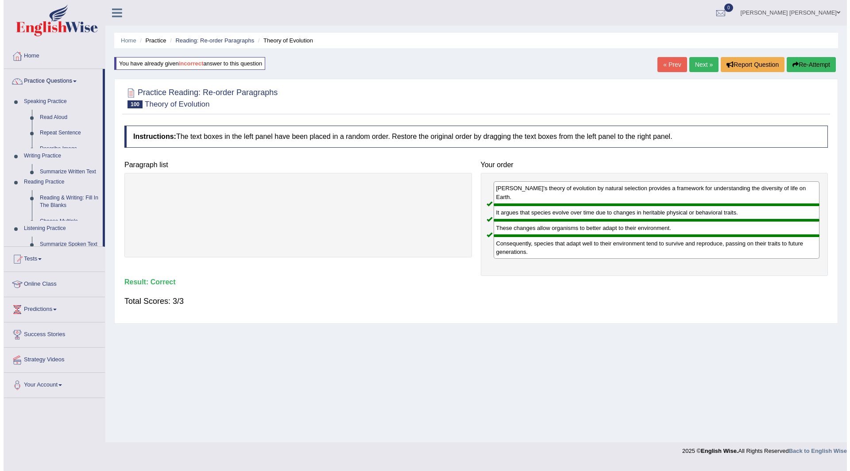
scroll to position [0, 0]
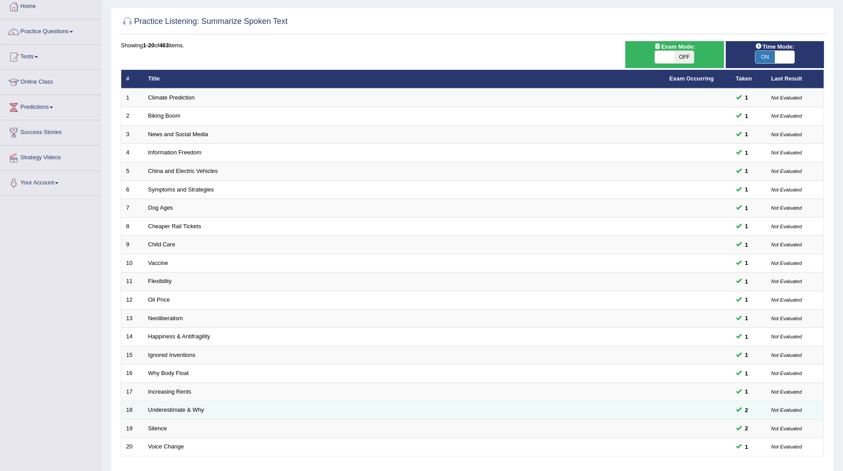
scroll to position [115, 0]
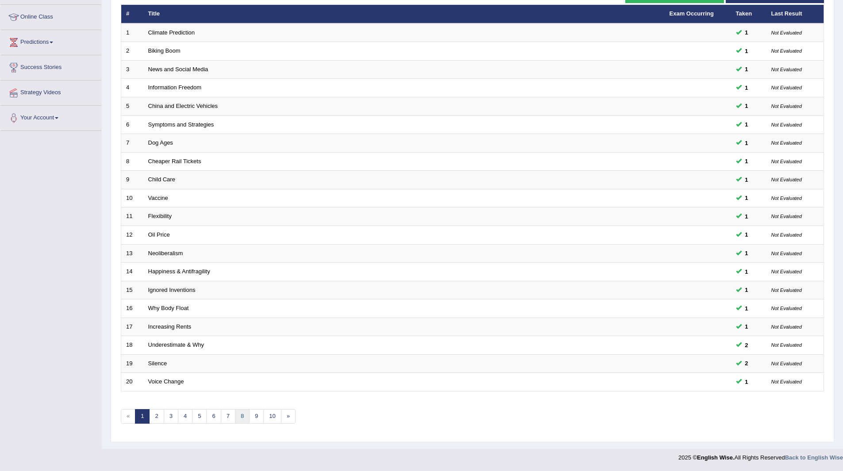
click at [245, 414] on link "8" at bounding box center [242, 417] width 15 height 15
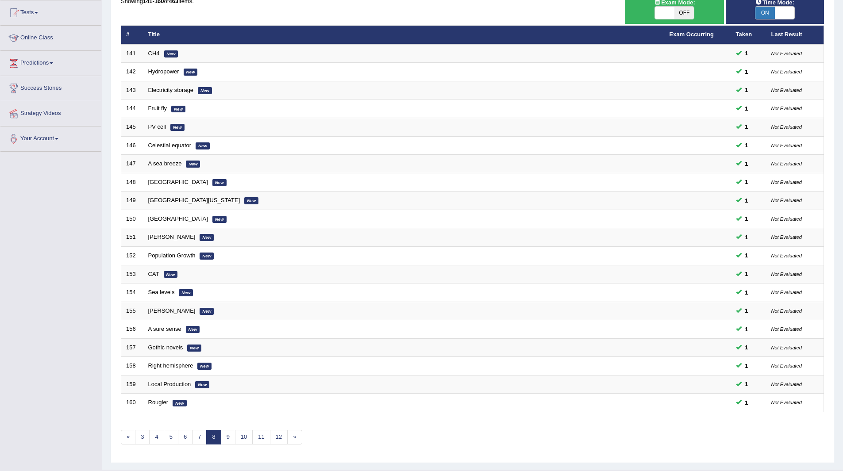
scroll to position [115, 0]
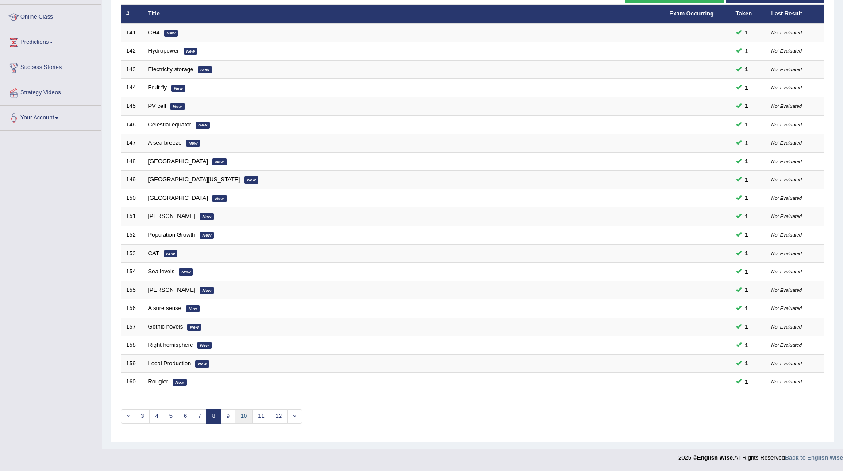
click at [243, 416] on link "10" at bounding box center [244, 417] width 18 height 15
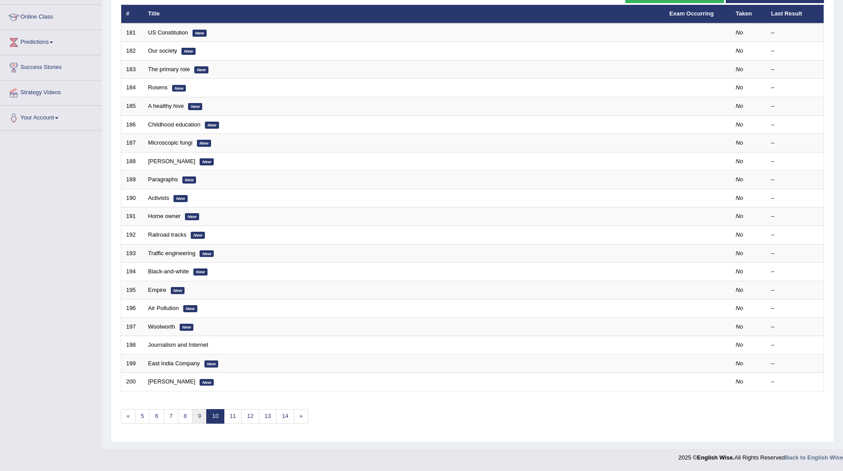
click at [195, 417] on link "9" at bounding box center [199, 417] width 15 height 15
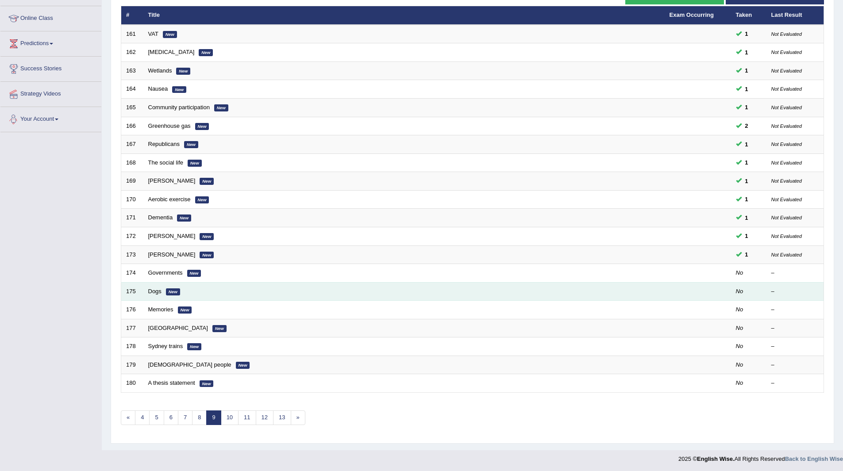
scroll to position [115, 0]
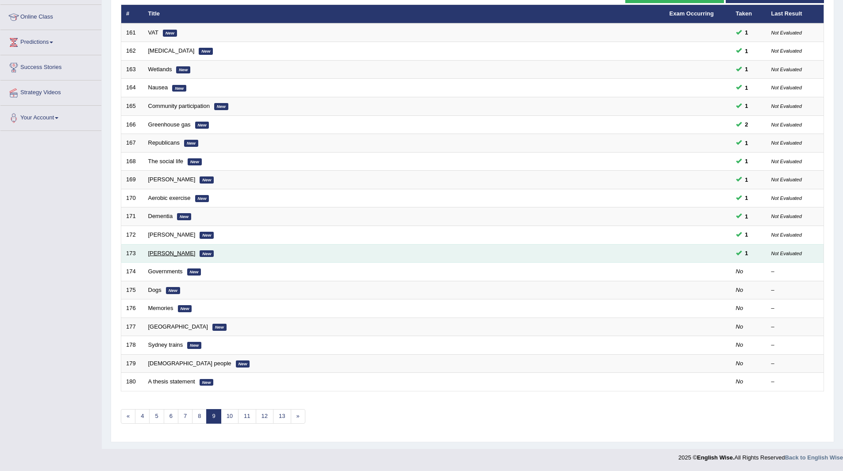
click at [154, 252] on link "[PERSON_NAME]" at bounding box center [171, 253] width 47 height 7
